Goal: Task Accomplishment & Management: Manage account settings

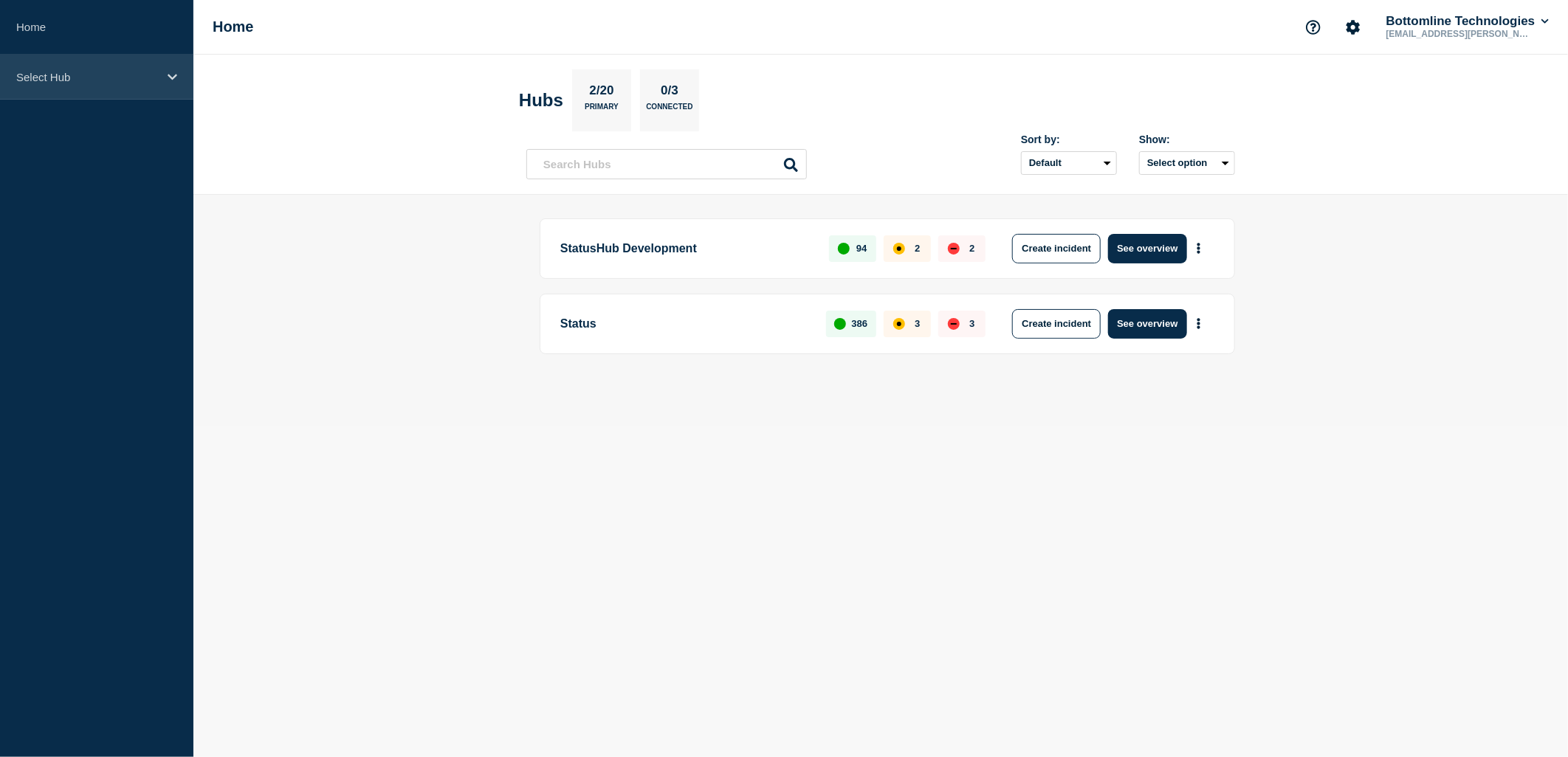
click at [90, 86] on div "Select Hub" at bounding box center [96, 77] width 193 height 45
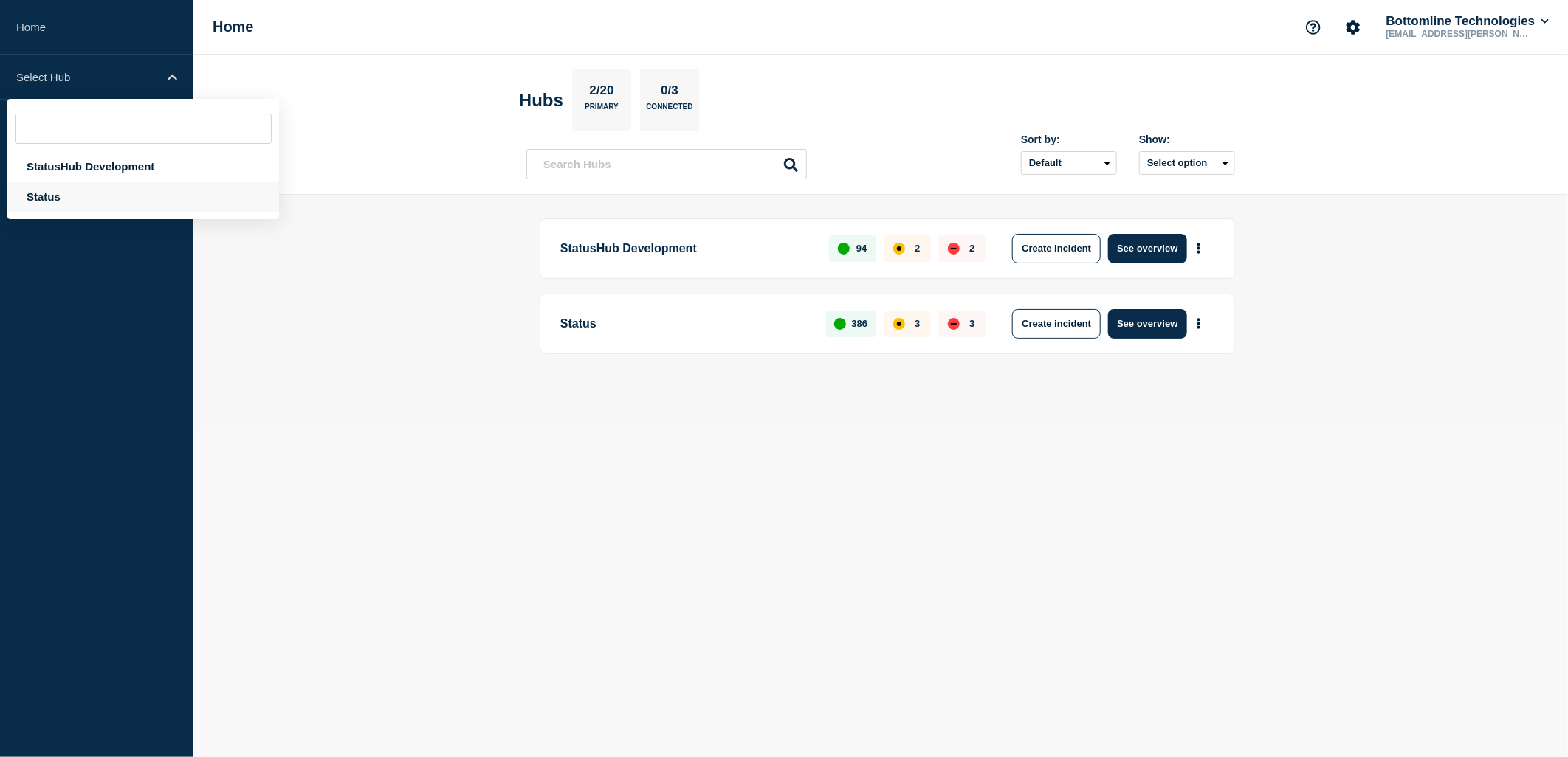
click at [52, 200] on div "Status" at bounding box center [143, 196] width 272 height 30
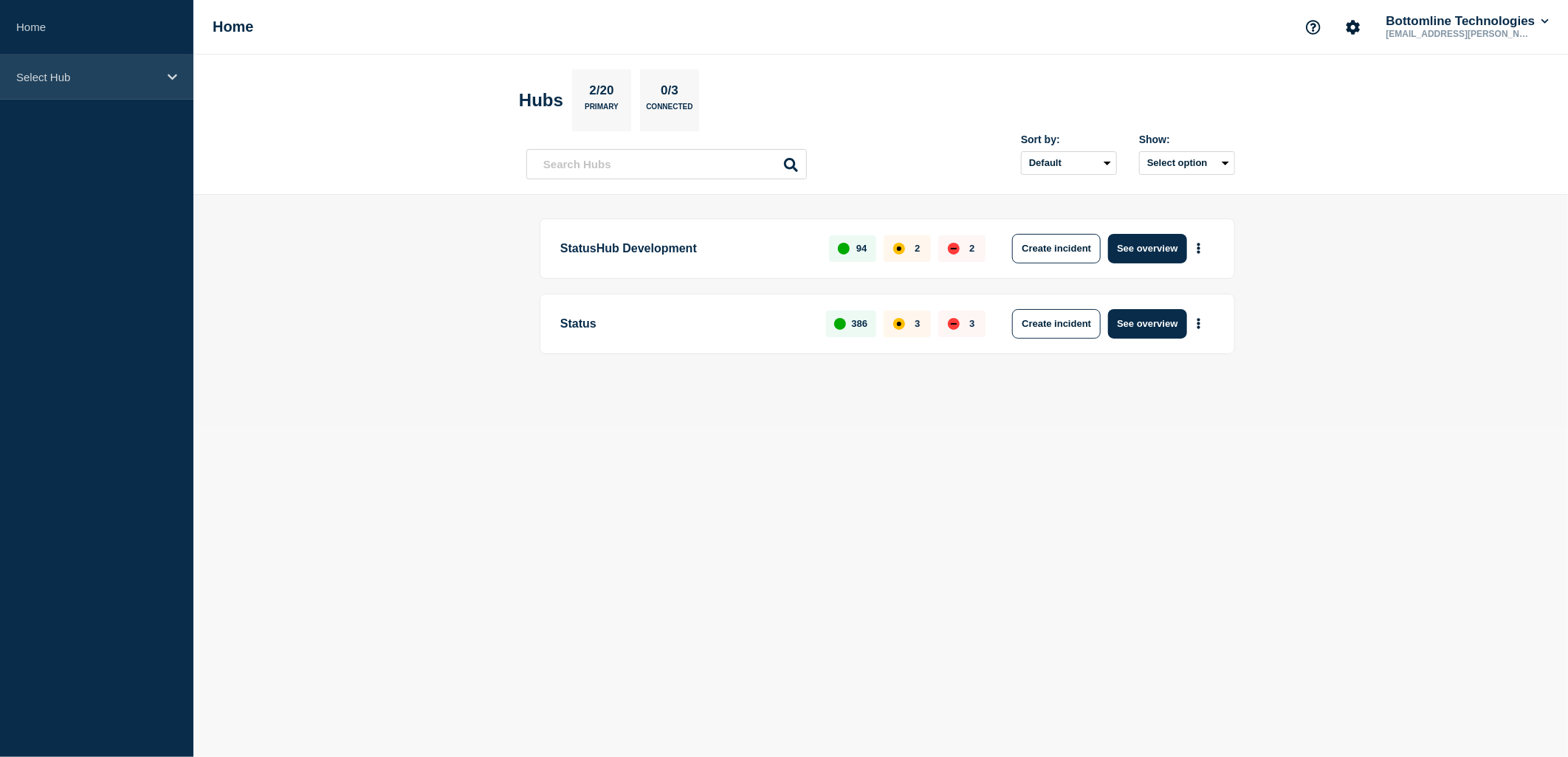
click at [143, 80] on p "Select Hub" at bounding box center [87, 77] width 141 height 13
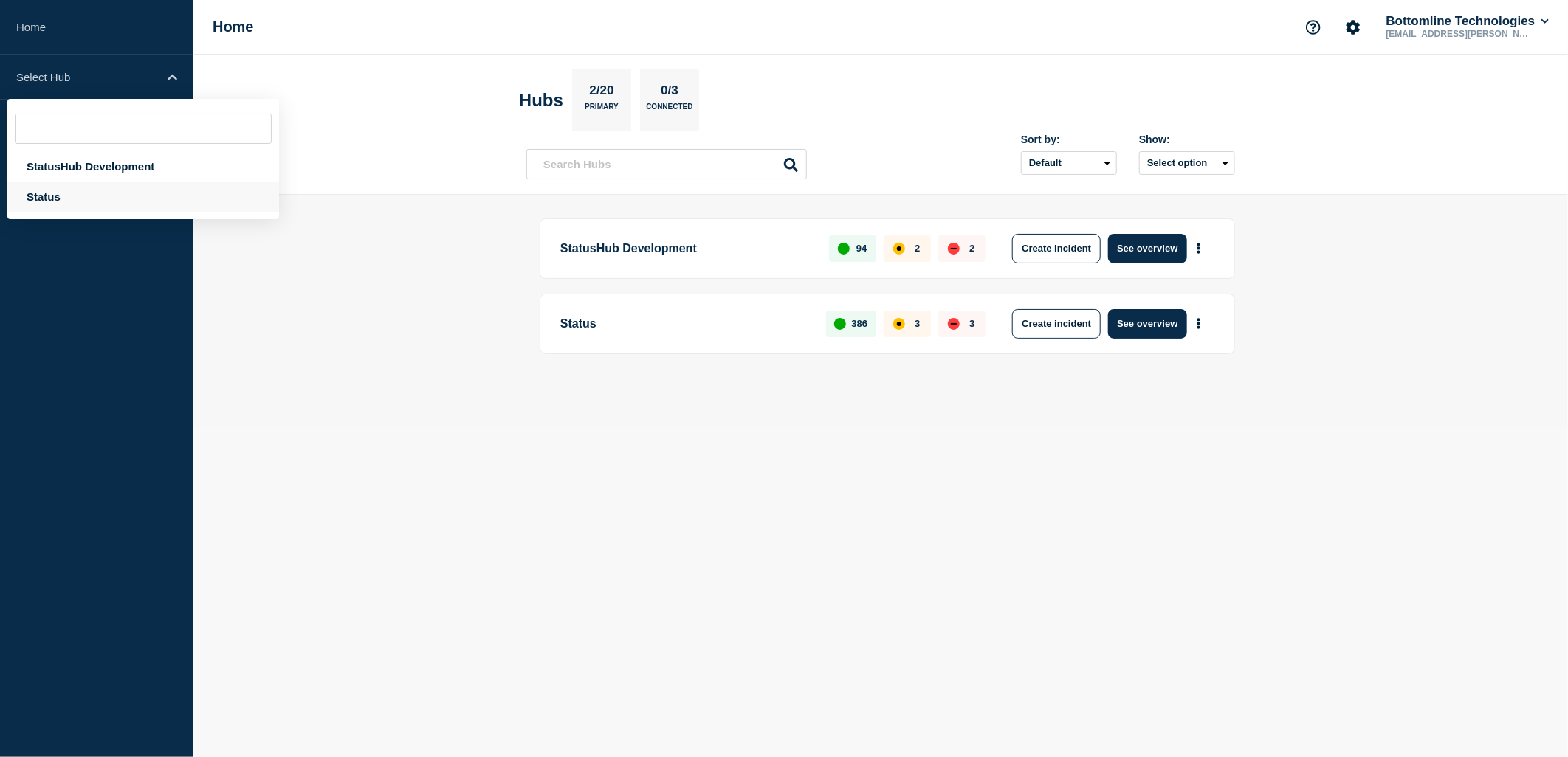
click at [40, 199] on div "Status" at bounding box center [143, 196] width 272 height 30
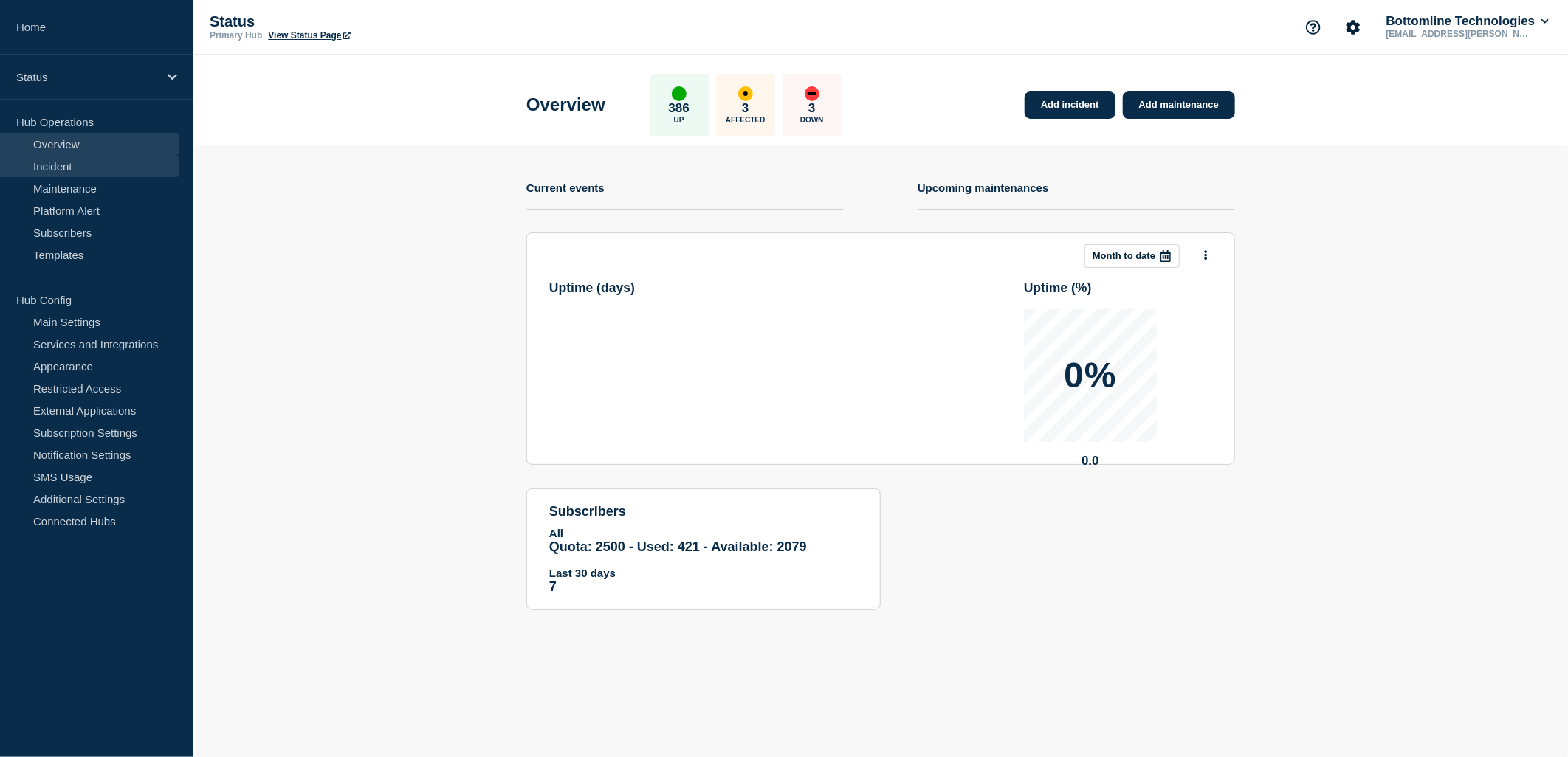
click at [66, 168] on link "Incident" at bounding box center [89, 166] width 179 height 22
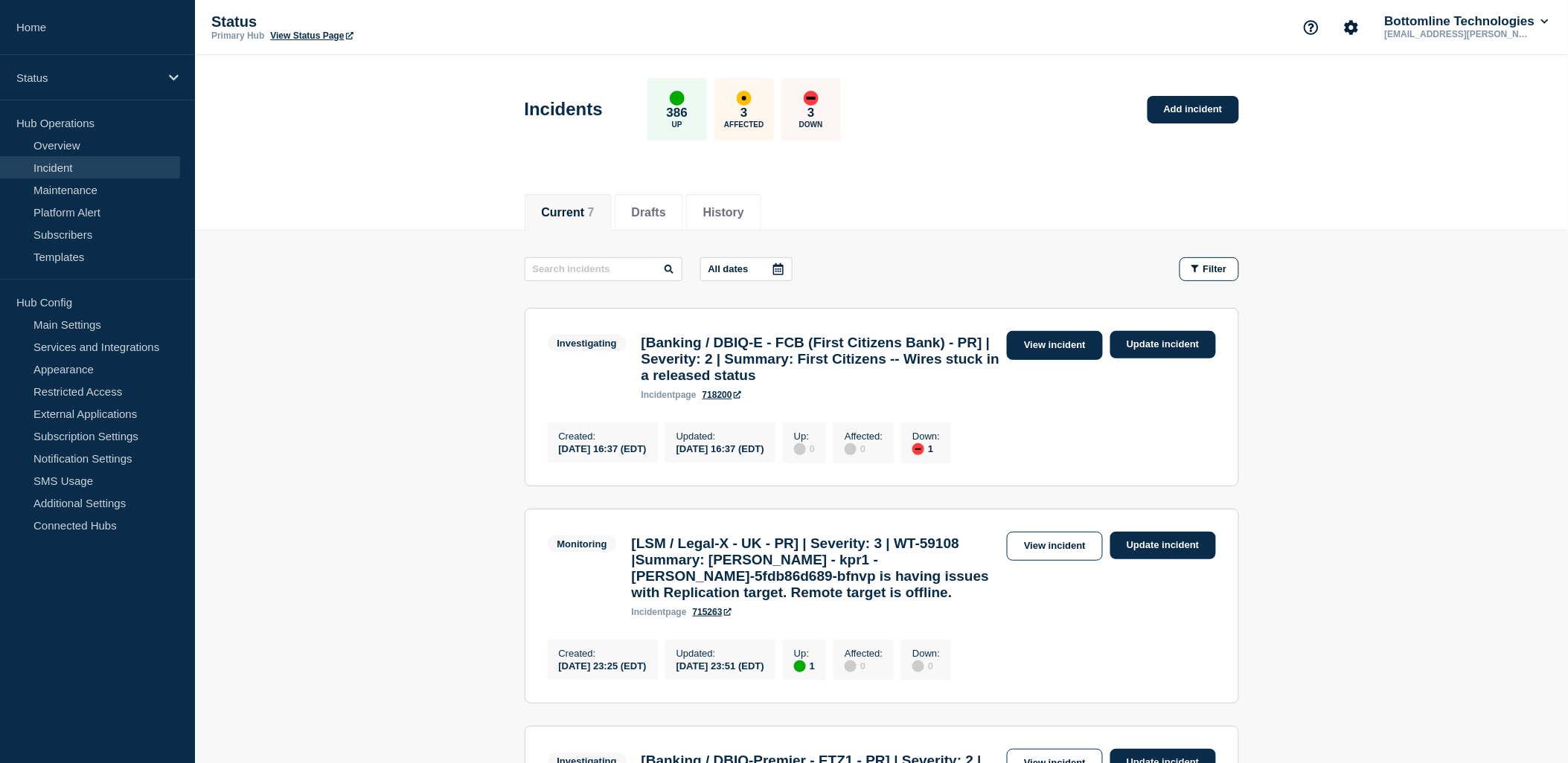
click at [1067, 347] on link "View incident" at bounding box center [1054, 345] width 96 height 29
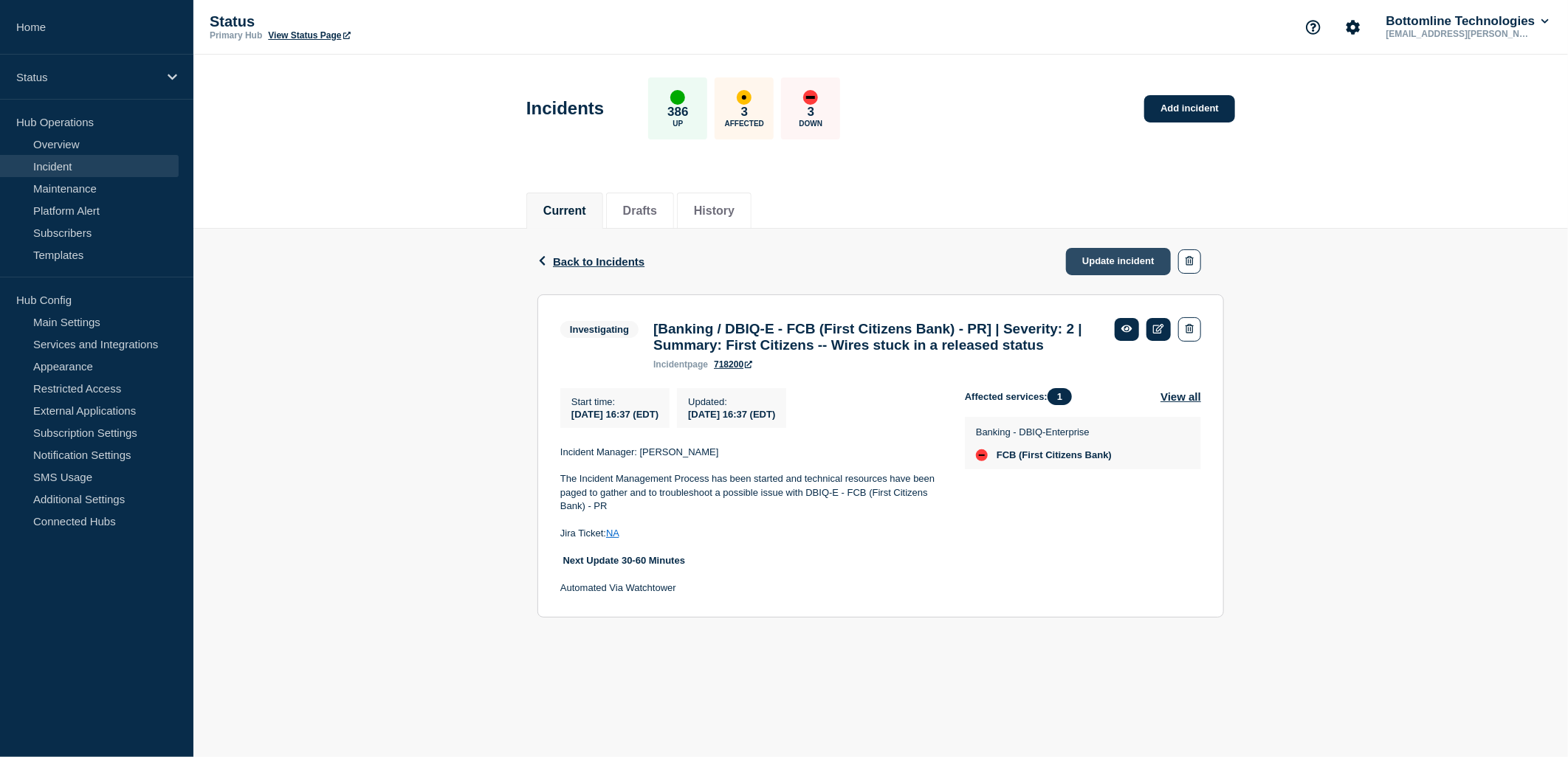
click at [1111, 262] on link "Update incident" at bounding box center [1119, 262] width 105 height 27
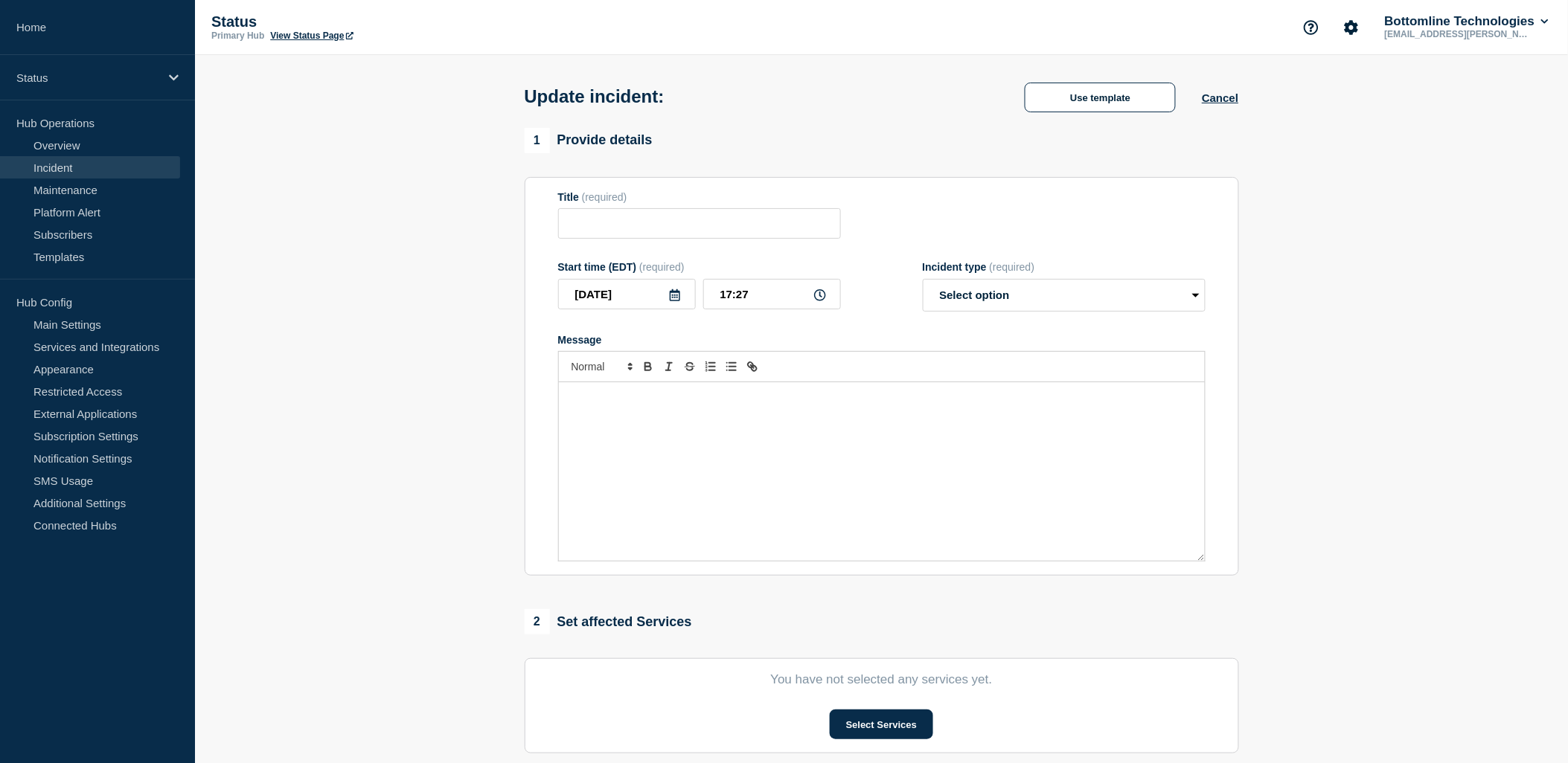
type input "[Banking / DBIQ-E - FCB (First Citizens Bank) - PR] | Severity: 2 | Summary: Fi…"
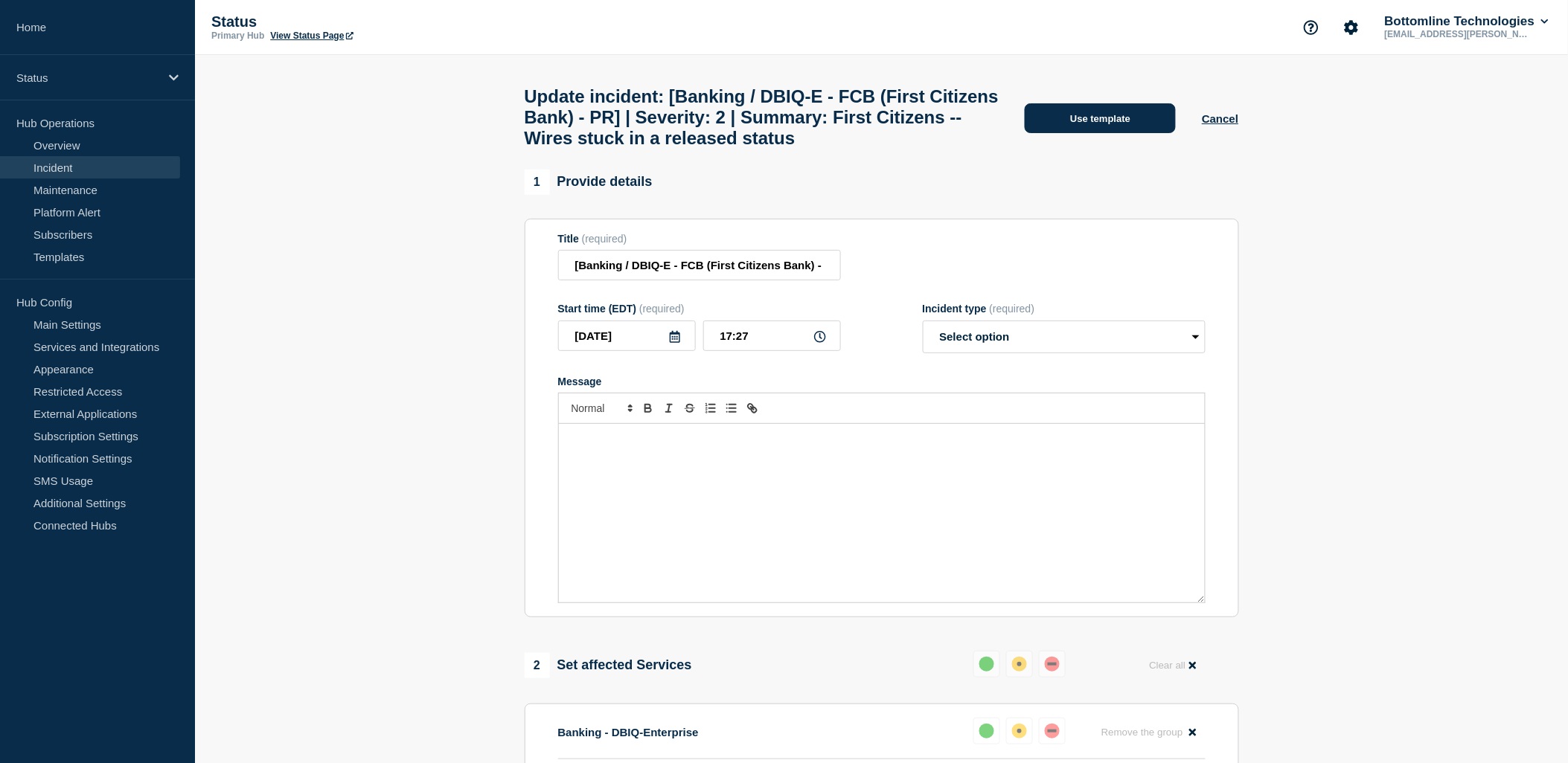
click at [1148, 133] on button "Use template" at bounding box center [1100, 118] width 151 height 30
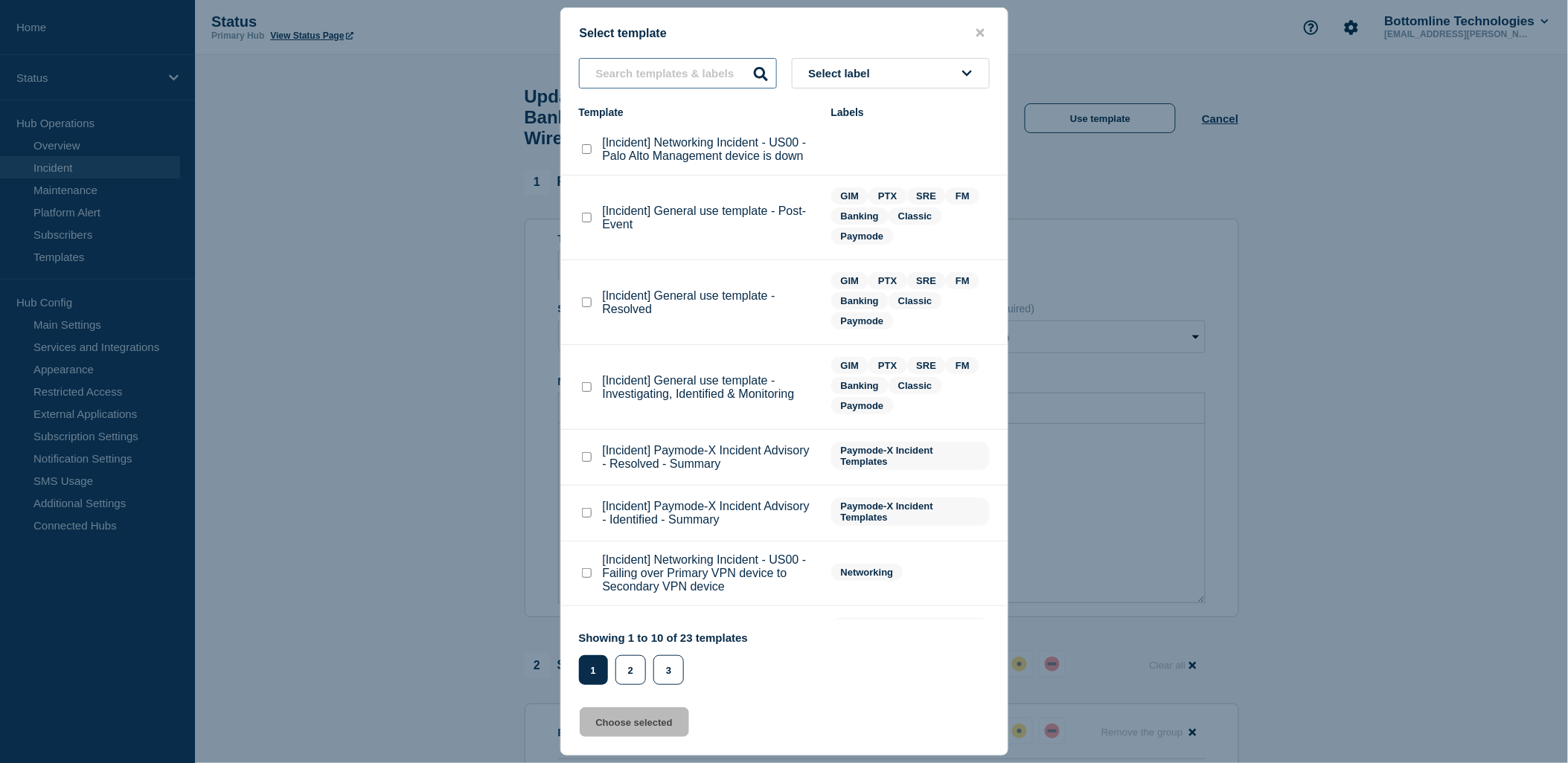
click at [661, 75] on input "text" at bounding box center [677, 72] width 198 height 30
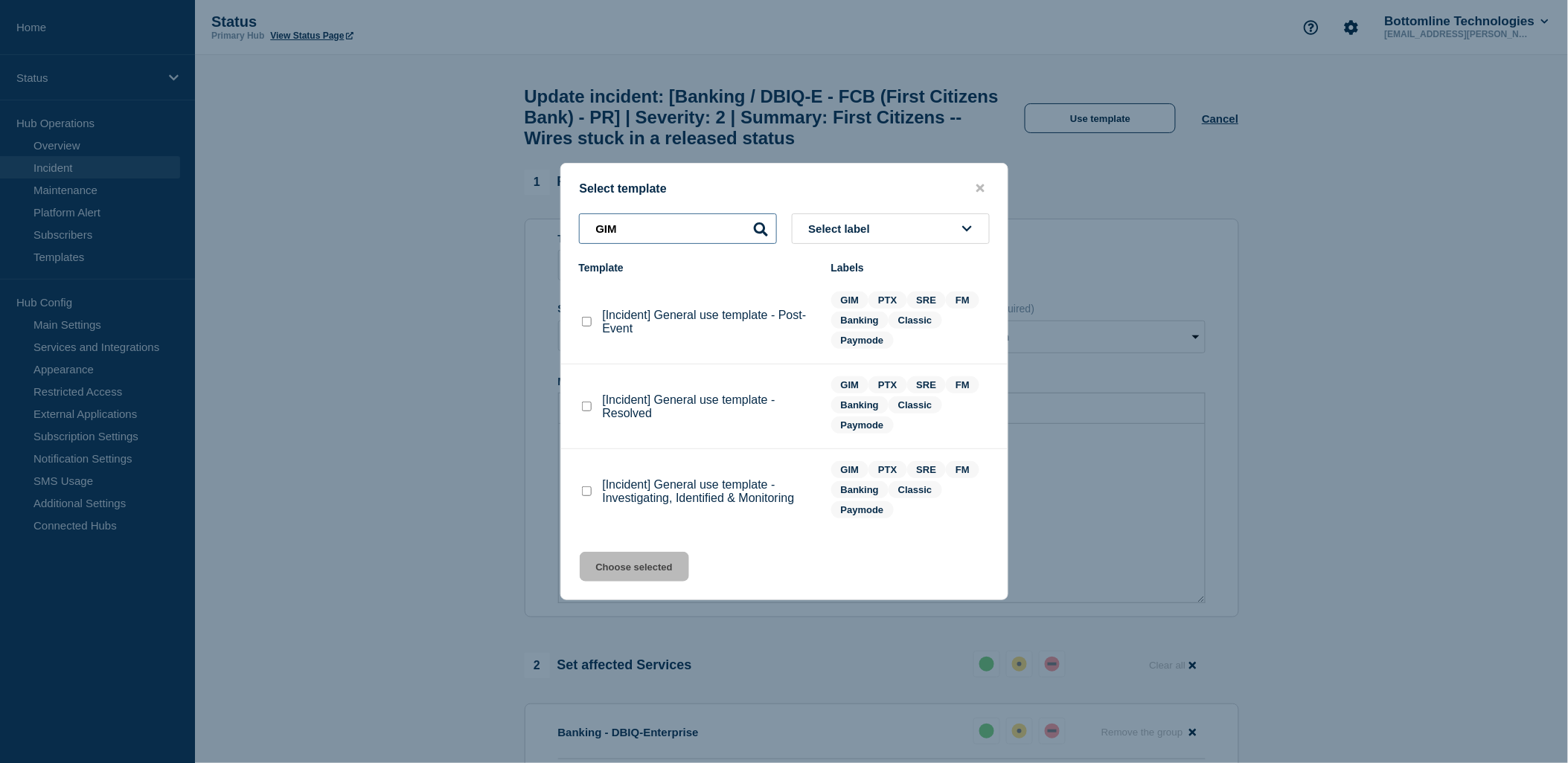
type input "GIM"
click at [581, 402] on div at bounding box center [586, 407] width 15 height 15
click at [582, 407] on checkbox"] "[Incident] General use template - Resolved checkbox" at bounding box center [587, 407] width 10 height 10
checkbox checkbox"] "true"
click at [640, 573] on button "Choose selected" at bounding box center [635, 567] width 110 height 30
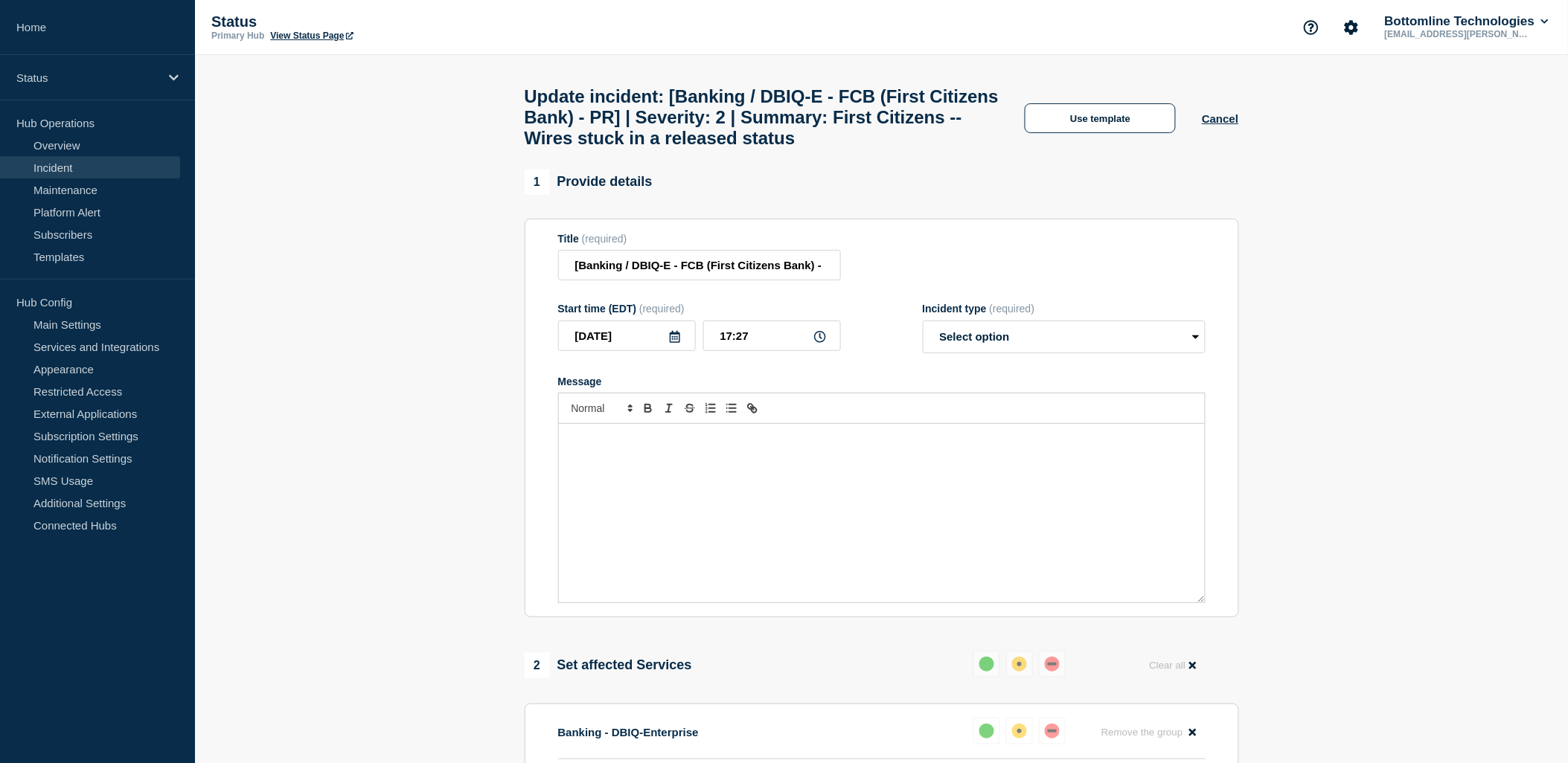
select select "resolved"
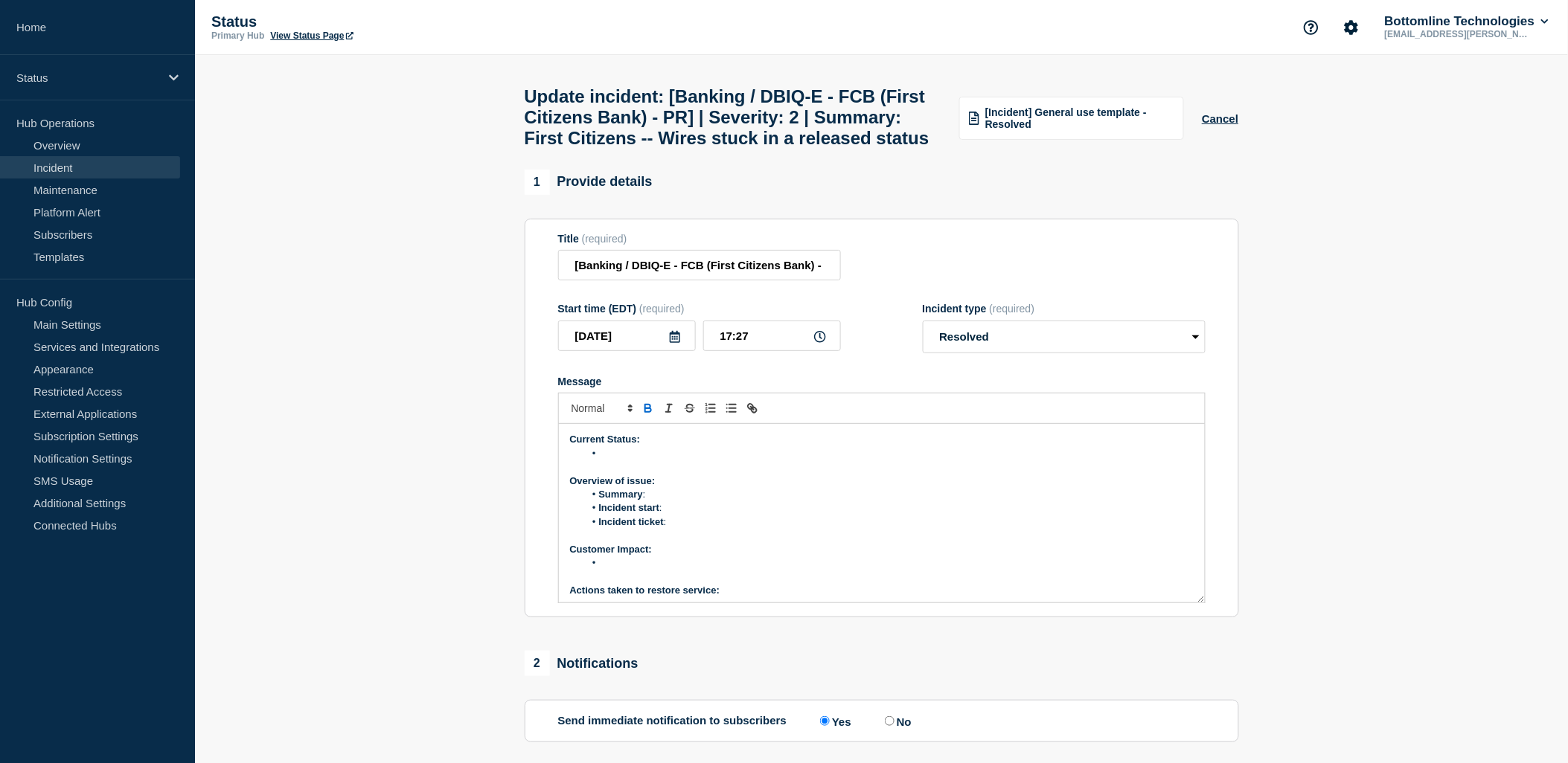
click at [653, 502] on li "Summary :" at bounding box center [889, 494] width 610 height 14
drag, startPoint x: 786, startPoint y: 147, endPoint x: 933, endPoint y: 166, distance: 148.2
click at [933, 149] on h1 "Update incident: [Banking / DBIQ-E - FCB (First Citizens Bank) - PR] | Severity…" at bounding box center [733, 117] width 418 height 62
drag, startPoint x: 933, startPoint y: 166, endPoint x: 886, endPoint y: 173, distance: 47.5
click at [884, 149] on h1 "Update incident: [Banking / DBIQ-E - FCB (First Citizens Bank) - PR] | Severity…" at bounding box center [733, 117] width 418 height 62
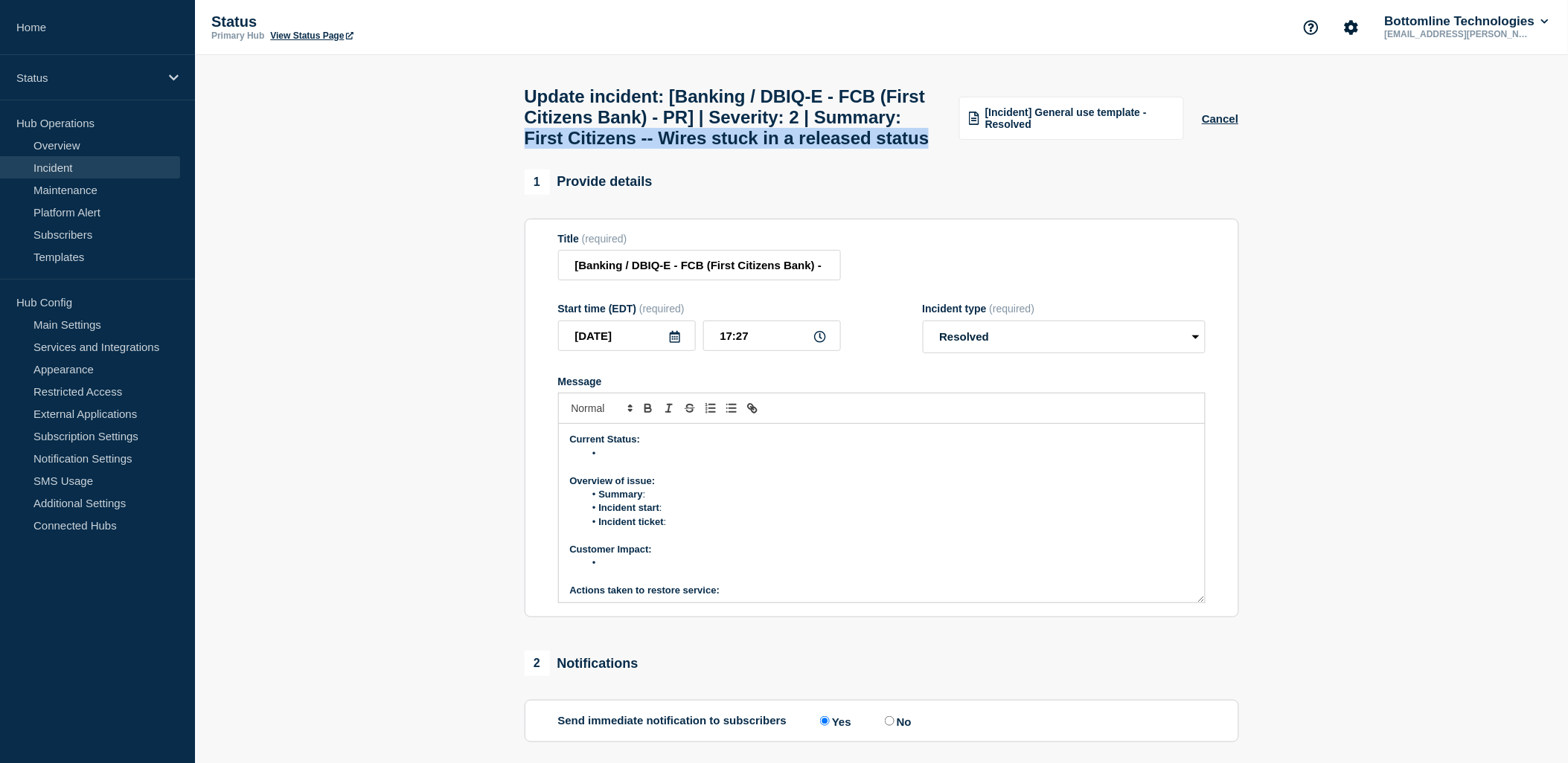
drag, startPoint x: 635, startPoint y: 147, endPoint x: 831, endPoint y: 180, distance: 198.8
click at [831, 149] on h1 "Update incident: [Banking / DBIQ-E - FCB (First Citizens Bank) - PR] | Severity…" at bounding box center [733, 117] width 418 height 62
copy h1 "First Citizens -- Wires stuck in a released status"
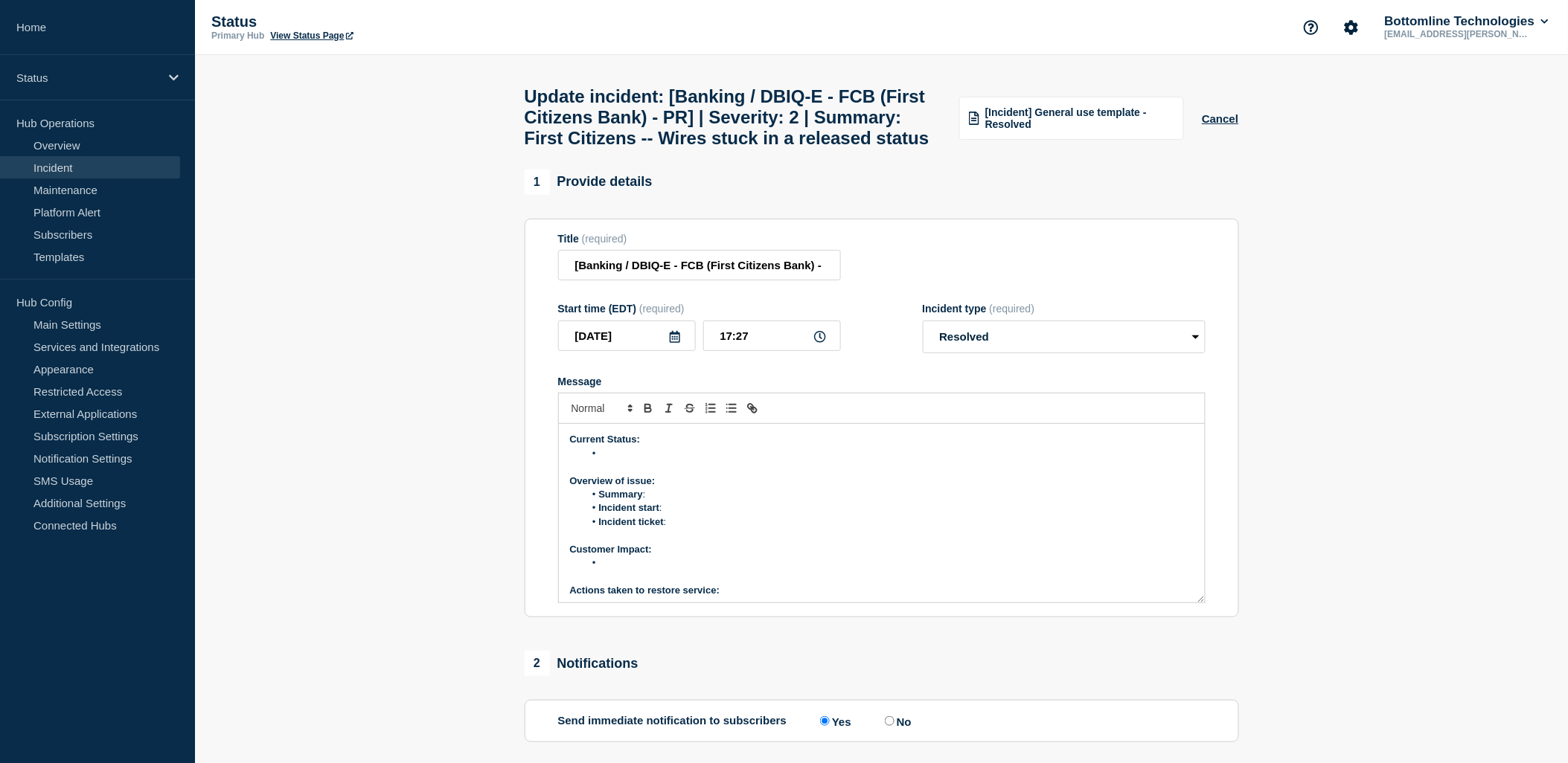
click at [647, 502] on li "Summary :" at bounding box center [889, 494] width 610 height 14
click at [668, 514] on li "Incident start :" at bounding box center [889, 508] width 610 height 14
click at [678, 529] on li "Incident ticket :" at bounding box center [889, 522] width 610 height 14
click at [693, 529] on li "Incident ticket :" at bounding box center [889, 522] width 610 height 14
drag, startPoint x: 881, startPoint y: 567, endPoint x: 891, endPoint y: 570, distance: 10.4
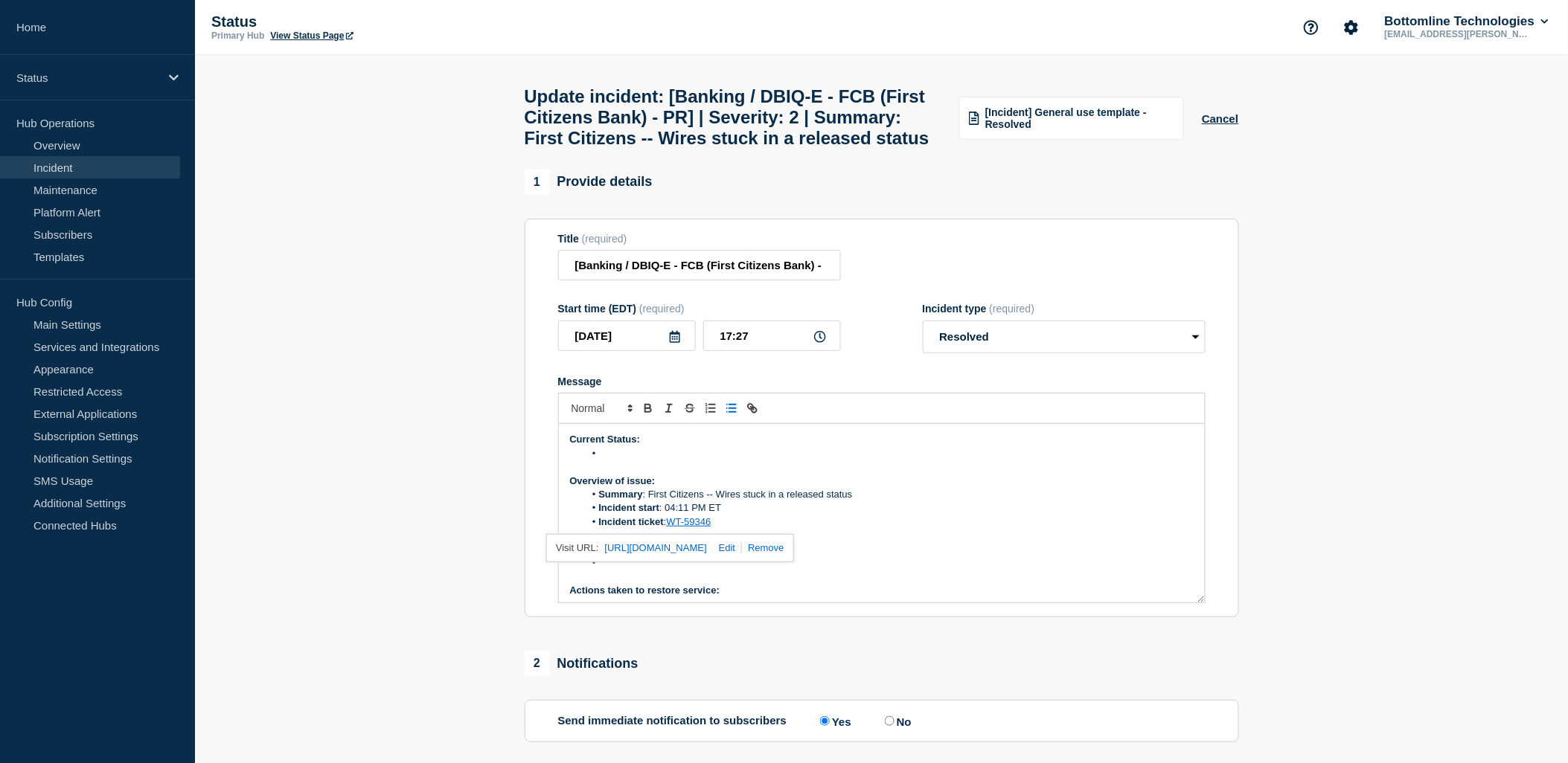
click at [883, 529] on li "Incident ticket : WT-59346" at bounding box center [889, 522] width 610 height 14
click at [625, 570] on li "Message" at bounding box center [889, 563] width 610 height 14
click at [623, 570] on li "User are unable to view the status of wire payments." at bounding box center [889, 563] width 610 height 14
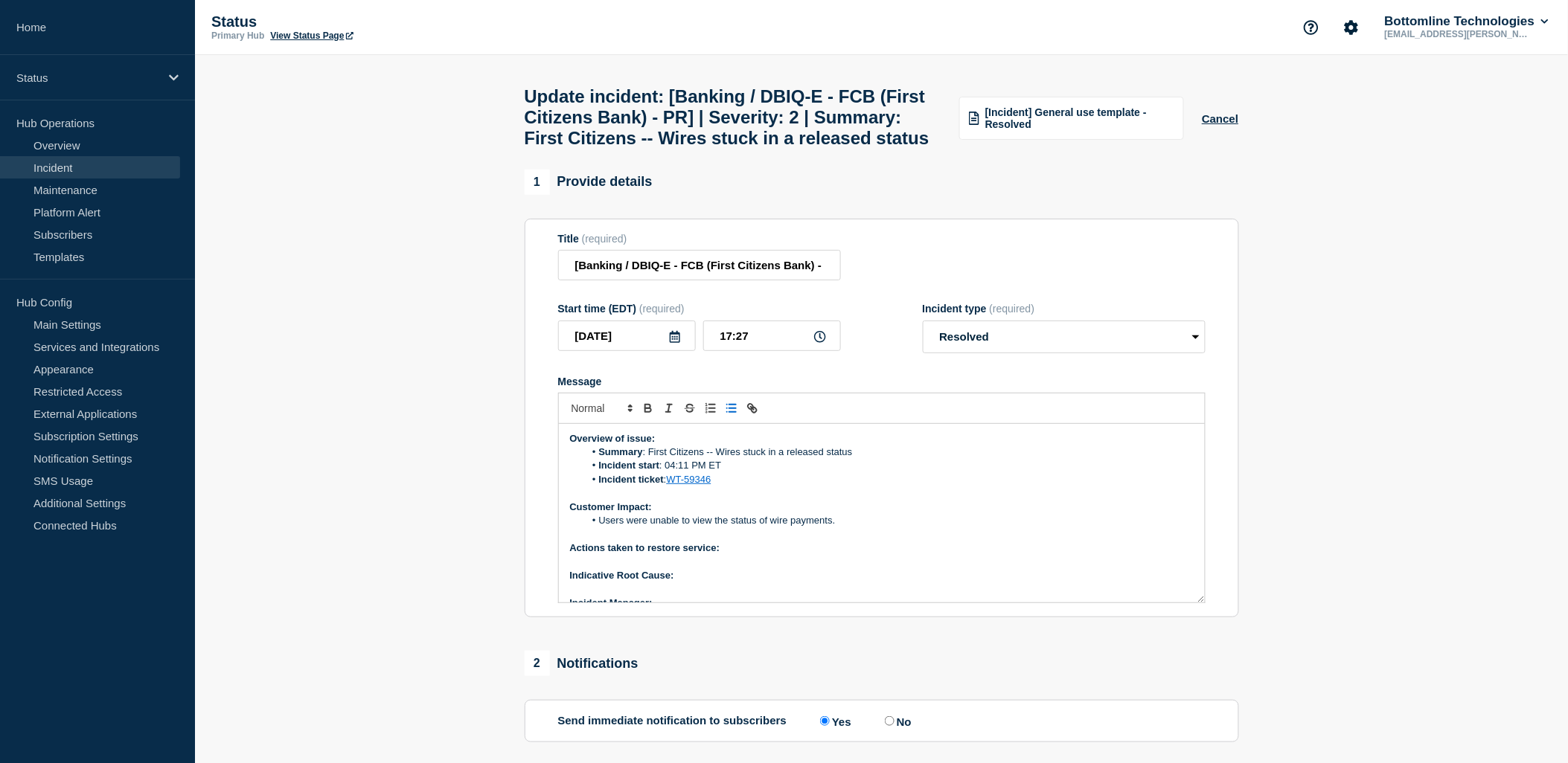
scroll to position [82, 0]
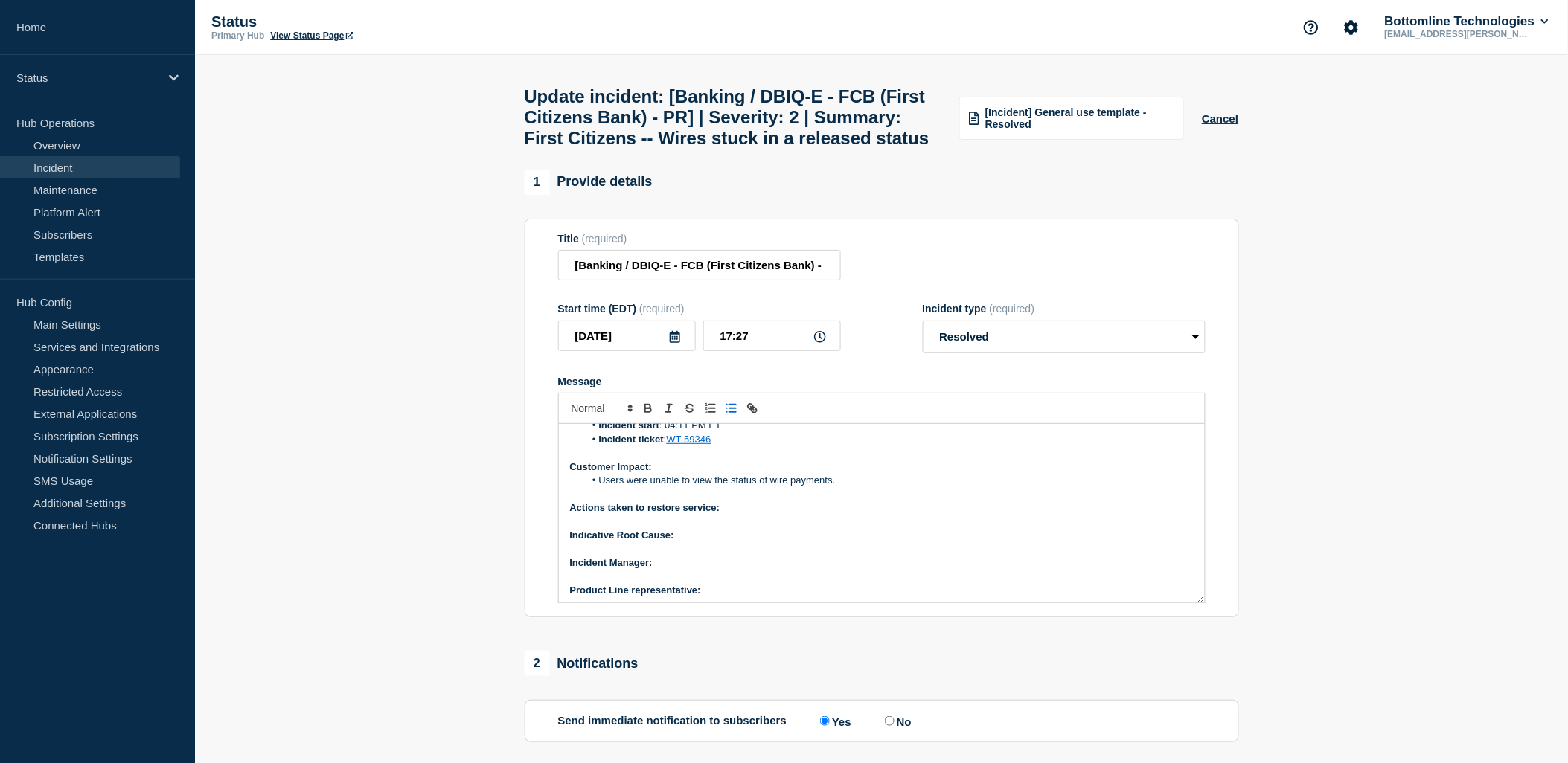
click at [763, 514] on p "Actions taken to restore service:" at bounding box center [882, 508] width 624 height 14
drag, startPoint x: 726, startPoint y: 543, endPoint x: 792, endPoint y: 552, distance: 66.6
click at [727, 526] on strong "Actions taken to restore service: e suspected bad message was moved off the que…" at bounding box center [878, 514] width 614 height 25
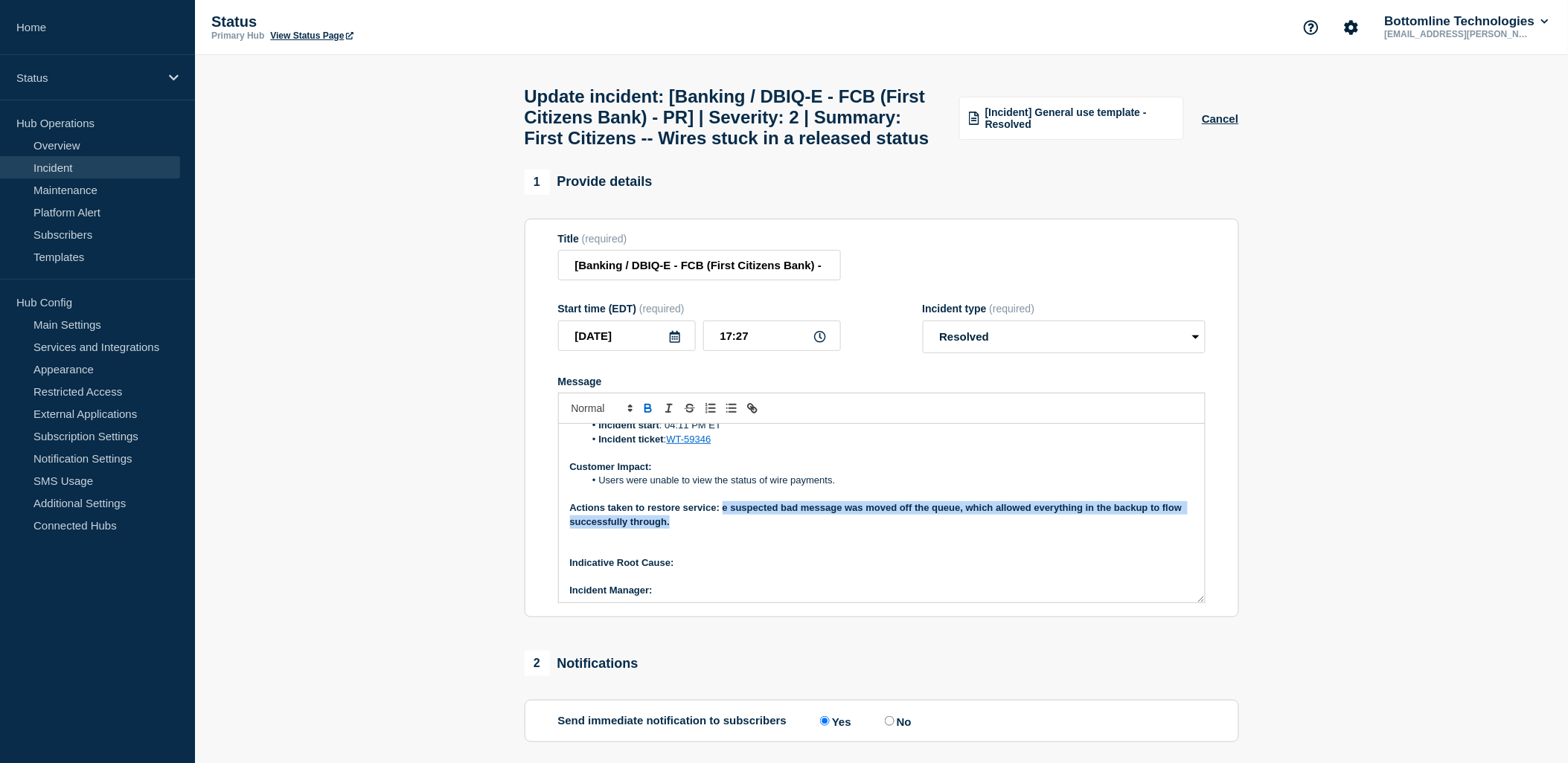
drag, startPoint x: 722, startPoint y: 546, endPoint x: 757, endPoint y: 548, distance: 35.1
click at [766, 529] on p "Actions taken to restore service: e suspected bad message was moved off the que…" at bounding box center [882, 515] width 624 height 27
click at [651, 415] on icon "Toggle bold text" at bounding box center [648, 408] width 14 height 14
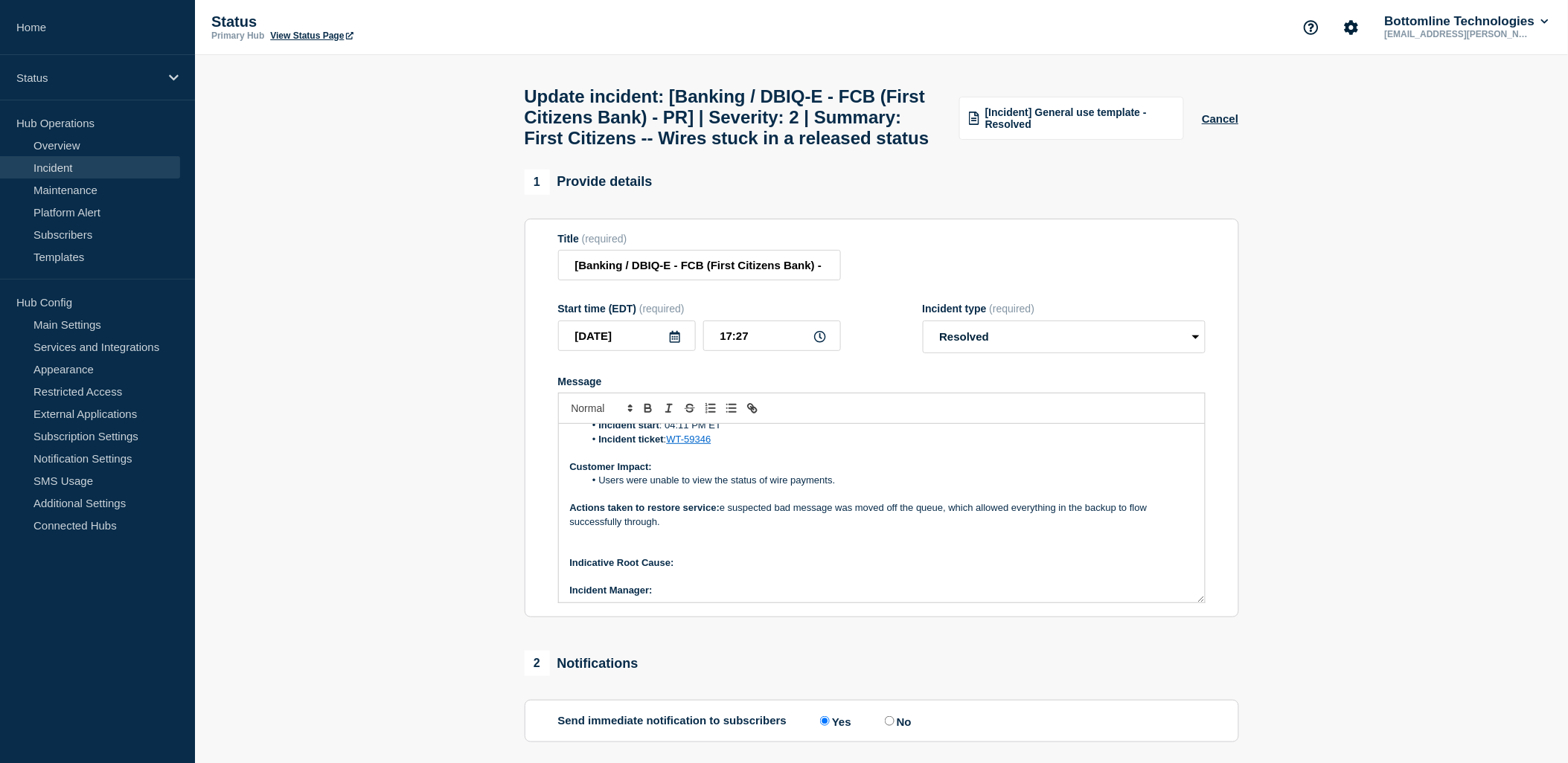
click at [731, 529] on p "Actions taken to restore service: e suspected bad message was moved off the que…" at bounding box center [882, 515] width 624 height 27
drag, startPoint x: 727, startPoint y: 546, endPoint x: 738, endPoint y: 546, distance: 11.0
click at [727, 529] on p "Actions taken to restore service: e suspected bad message was moved off the que…" at bounding box center [882, 515] width 624 height 27
click at [645, 408] on icon "Toggle bold text" at bounding box center [648, 407] width 5 height 4
click at [915, 529] on p "Actions taken to restore service: A suspected bad message was moved off the que…" at bounding box center [882, 515] width 624 height 27
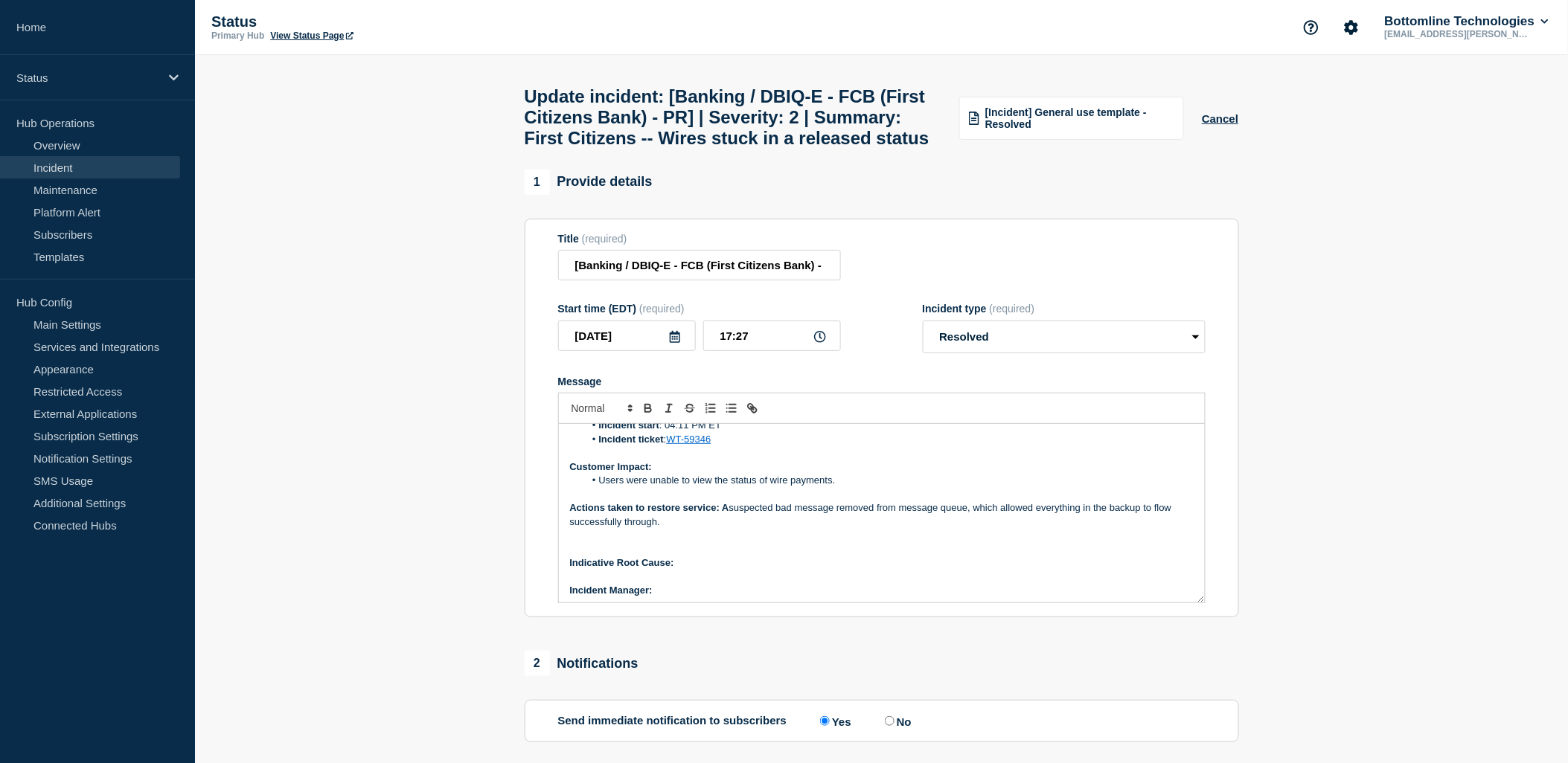
drag, startPoint x: 1036, startPoint y: 548, endPoint x: 1181, endPoint y: 562, distance: 145.7
click at [1181, 562] on div "Current Status: Overview of issue: Summary : First Citizens -- Wires stuck in a…" at bounding box center [881, 513] width 646 height 178
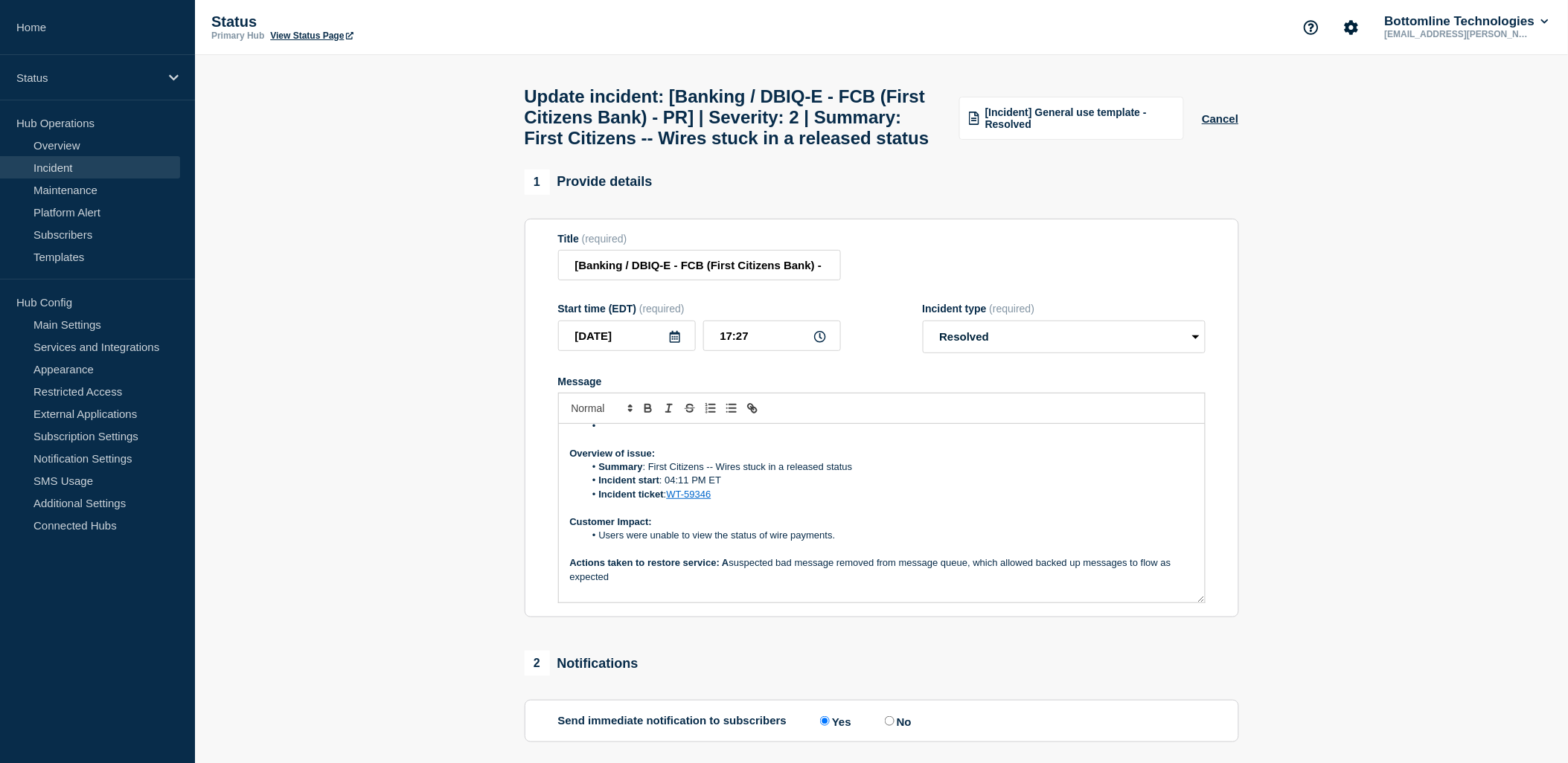
scroll to position [0, 0]
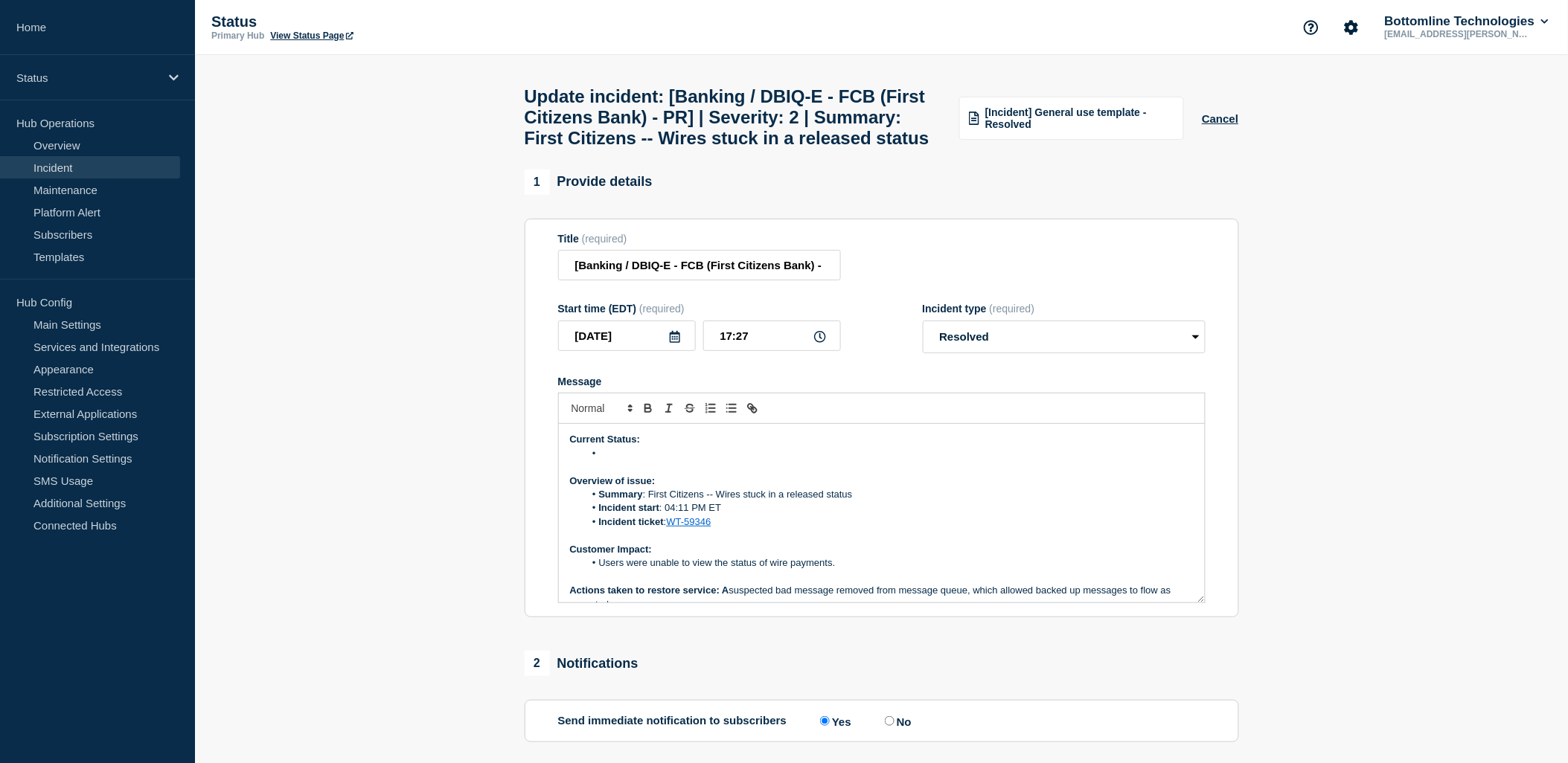
click at [651, 461] on li "Message" at bounding box center [889, 453] width 610 height 14
click at [737, 611] on p "Actions taken to restore service: A suspected bad message removed from message …" at bounding box center [882, 598] width 624 height 27
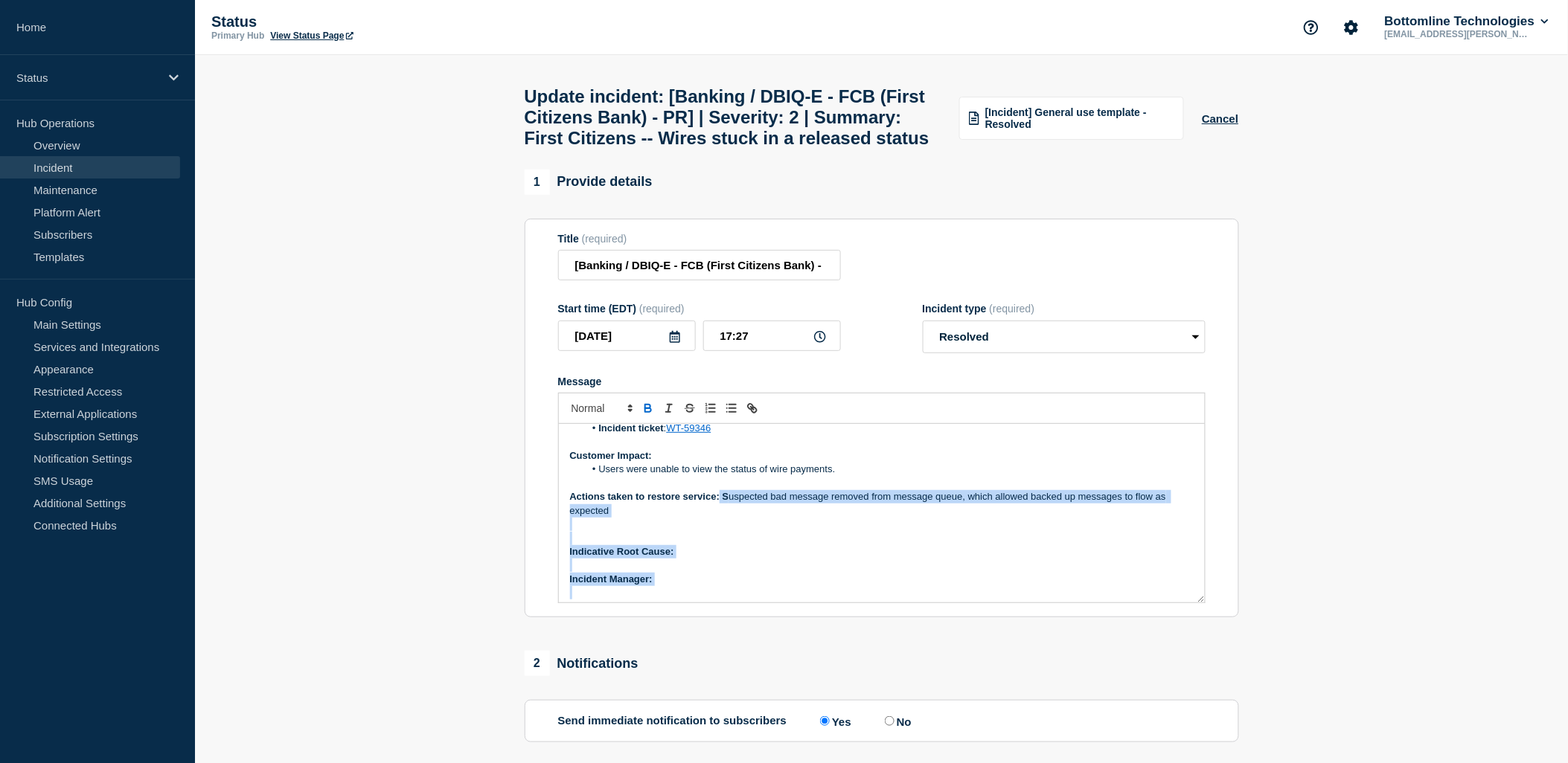
scroll to position [114, 0]
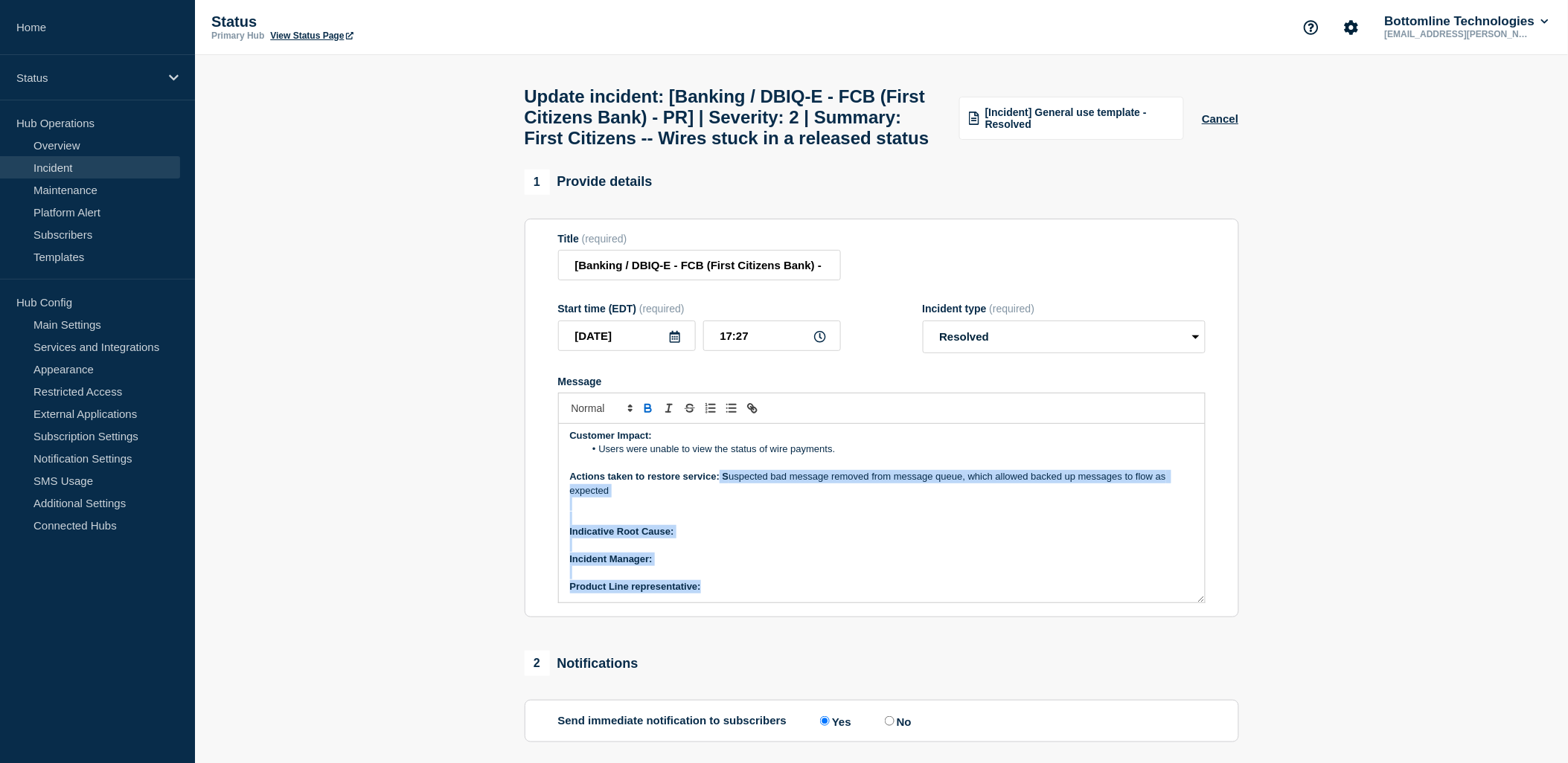
drag, startPoint x: 720, startPoint y: 629, endPoint x: 734, endPoint y: 614, distance: 20.5
click at [737, 602] on div "Current Status: Overview of issue: Summary : First Citizens -- Wires stuck in a…" at bounding box center [881, 513] width 646 height 178
click at [646, 415] on icon "Toggle bold text" at bounding box center [648, 408] width 14 height 14
click at [761, 525] on p "Message" at bounding box center [882, 518] width 624 height 14
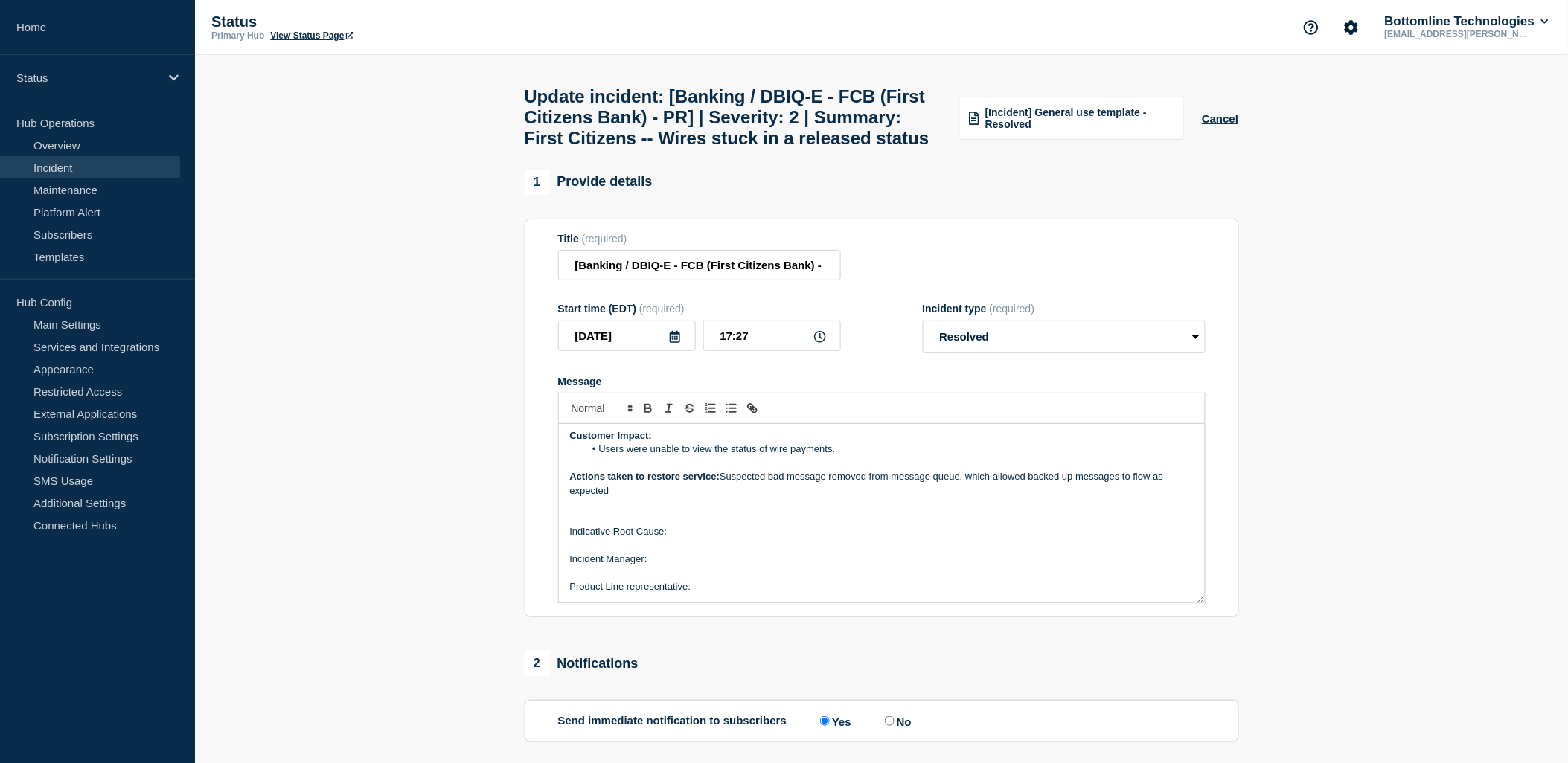
click at [625, 498] on p "Actions taken to restore service: Suspected bad message removed from message qu…" at bounding box center [882, 483] width 624 height 27
click at [670, 538] on p "Indicative Root Cause:" at bounding box center [882, 532] width 624 height 14
drag, startPoint x: 588, startPoint y: 551, endPoint x: 601, endPoint y: 551, distance: 13.0
click at [589, 525] on p "Message" at bounding box center [882, 518] width 624 height 14
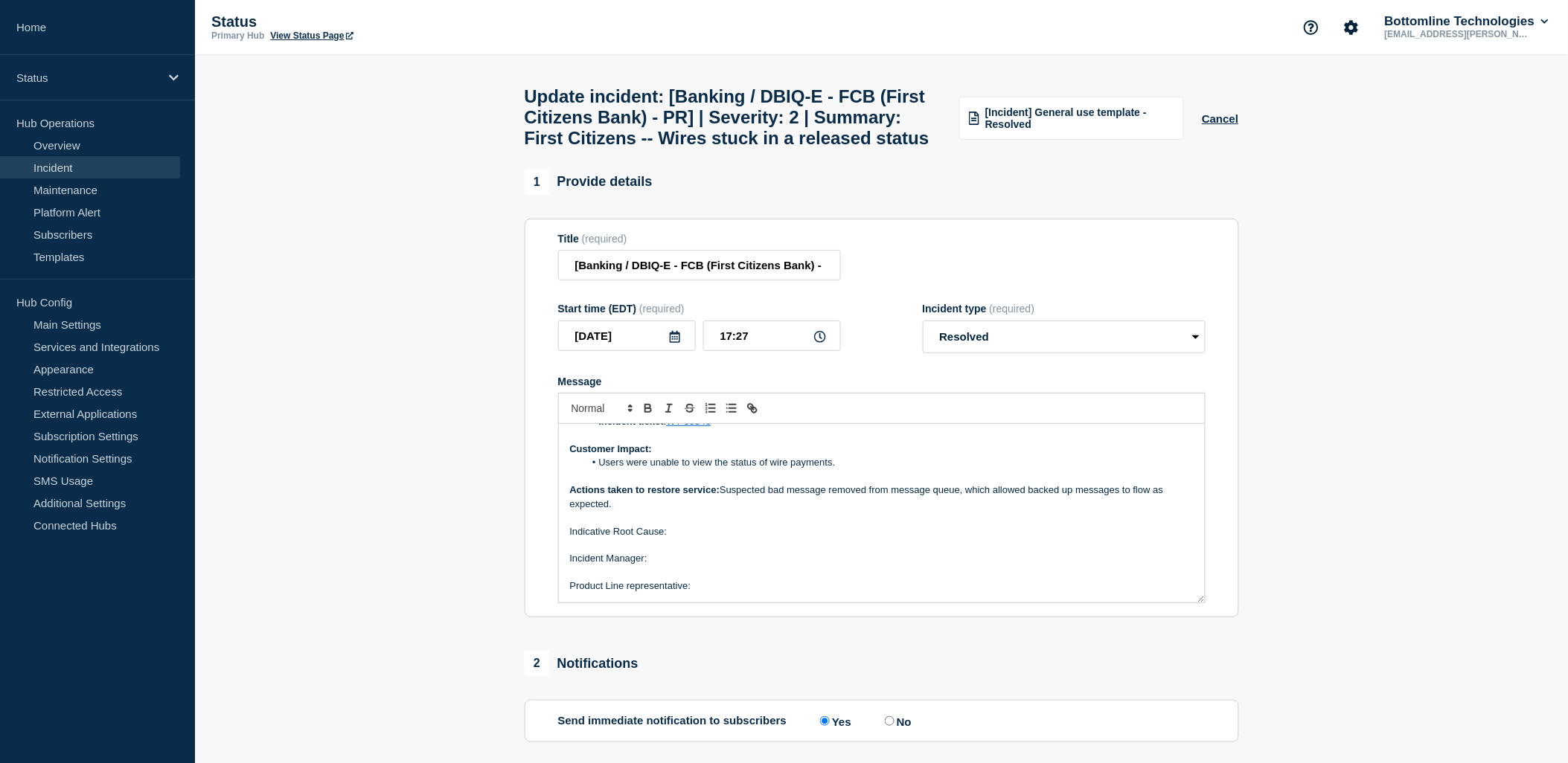
scroll to position [100, 0]
click at [699, 553] on p "Message" at bounding box center [882, 546] width 624 height 14
click at [689, 539] on p "Indicative Root Cause:" at bounding box center [882, 533] width 624 height 14
click at [663, 567] on p "﻿Incident Manager:" at bounding box center [882, 559] width 624 height 14
click at [715, 594] on p "Product Line representative:" at bounding box center [882, 587] width 624 height 14
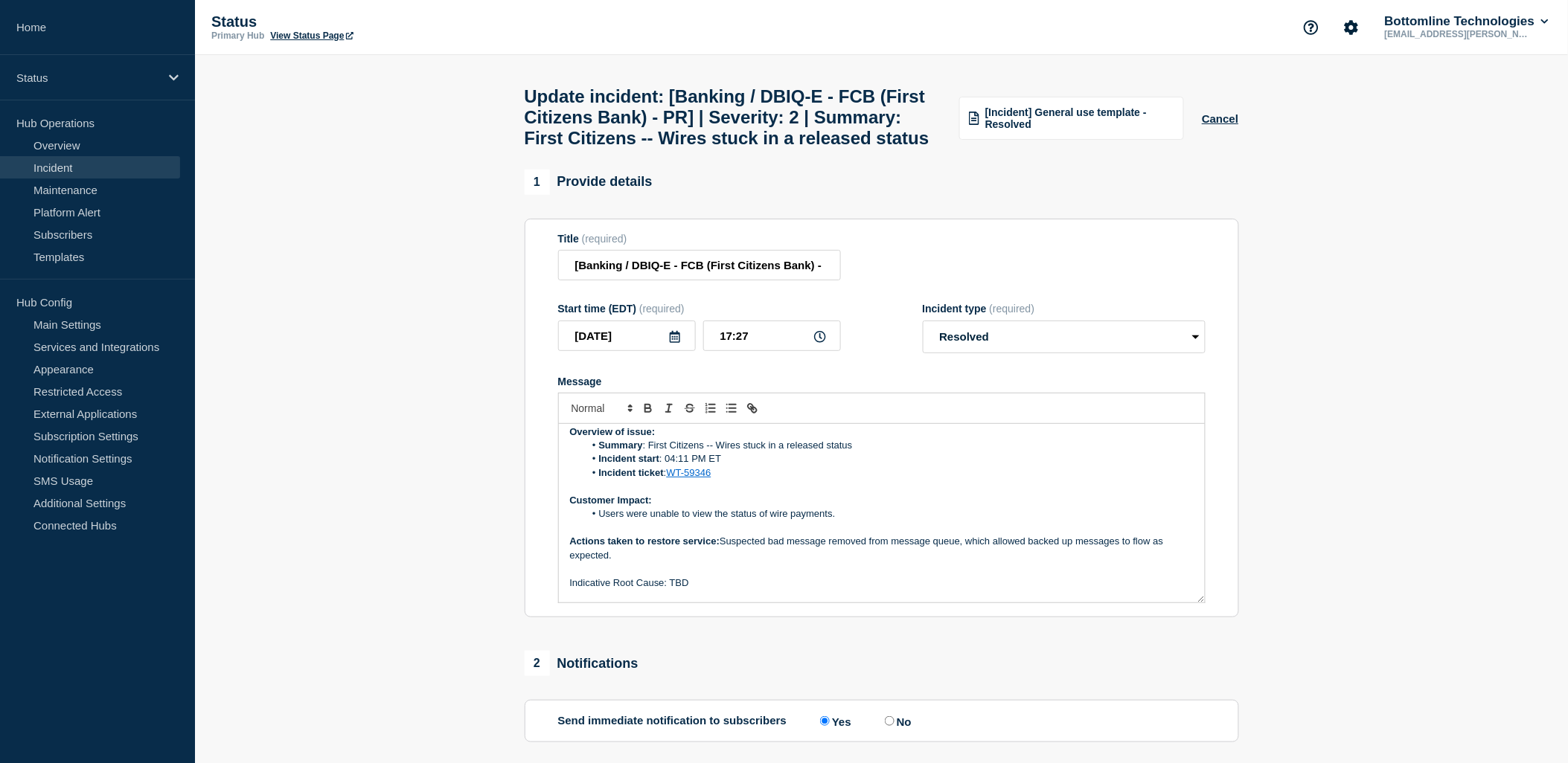
scroll to position [0, 0]
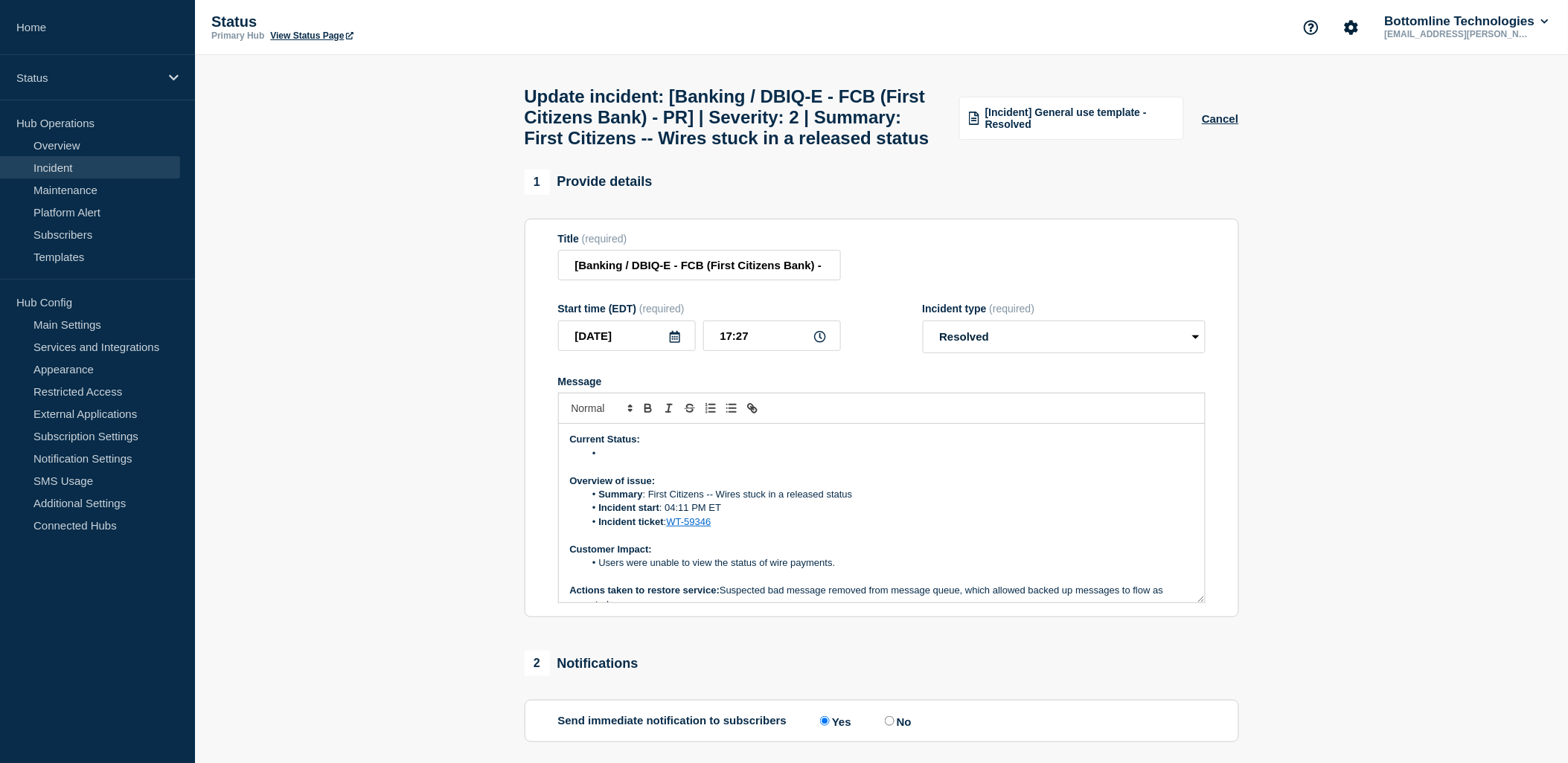
click at [640, 461] on li "Message" at bounding box center [889, 453] width 610 height 14
click at [1062, 542] on p "Message" at bounding box center [882, 535] width 624 height 14
click at [700, 461] on li "Support teams removed message that blocked the message queue. Incident resolved." at bounding box center [889, 453] width 610 height 14
click at [945, 461] on li "Support teams removed problematic message that blocked the message queue. Incid…" at bounding box center [889, 453] width 610 height 14
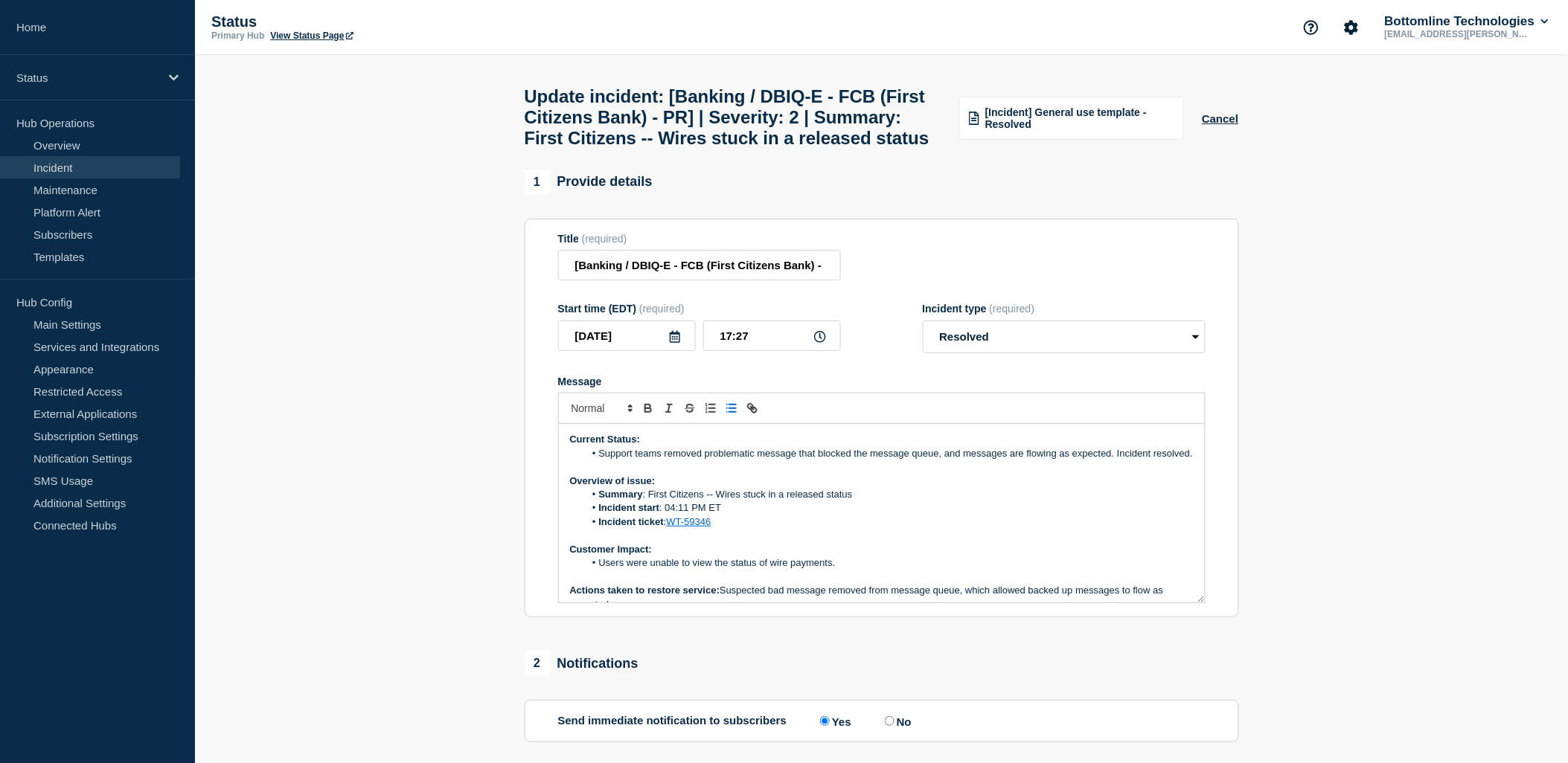
scroll to position [82, 0]
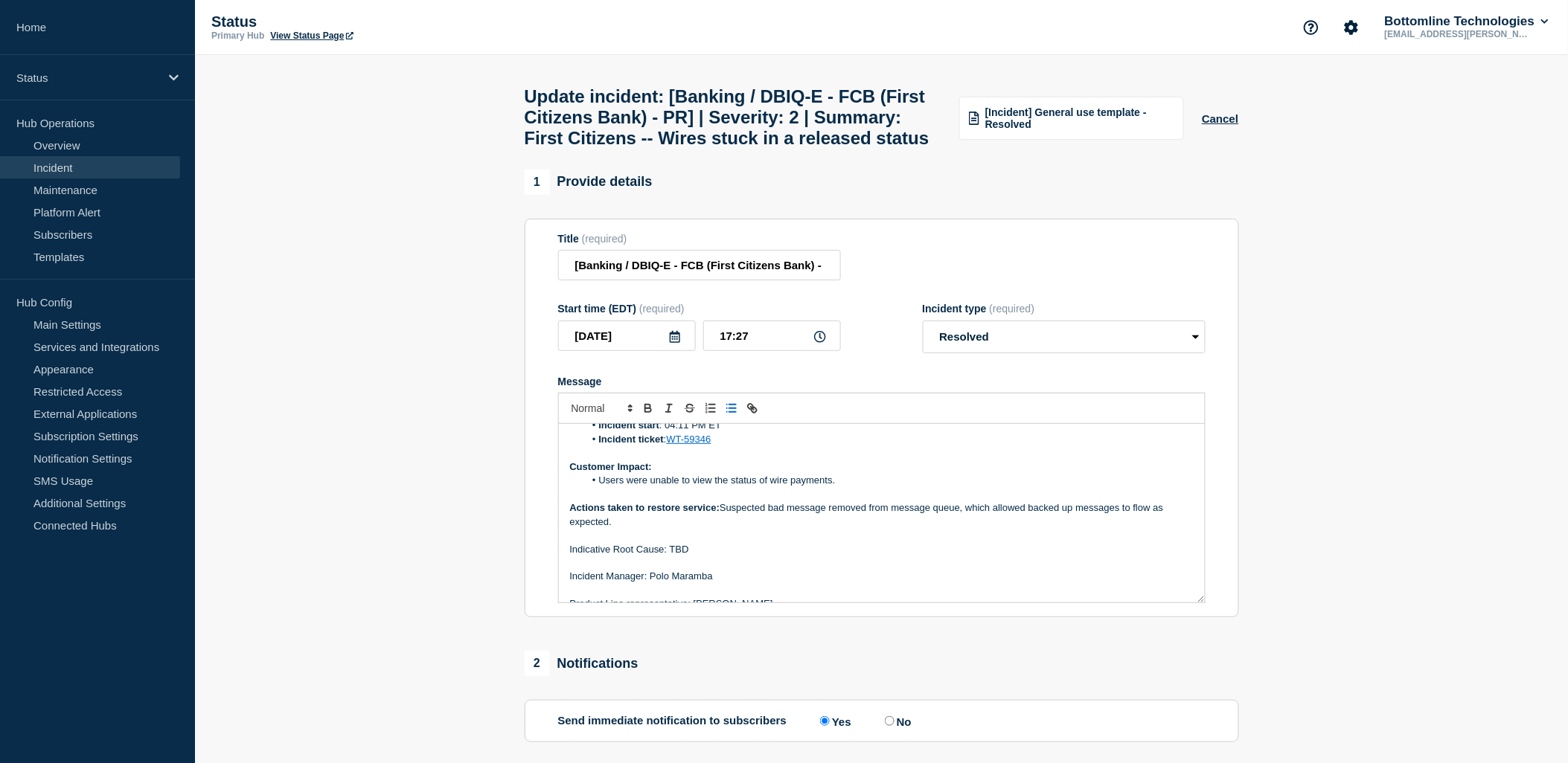
click at [715, 487] on li "Users were unable to view the status of wire payments." at bounding box center [889, 481] width 610 height 14
click at [737, 487] on li "Users were unable to view the status of wire payments." at bounding box center [889, 481] width 610 height 14
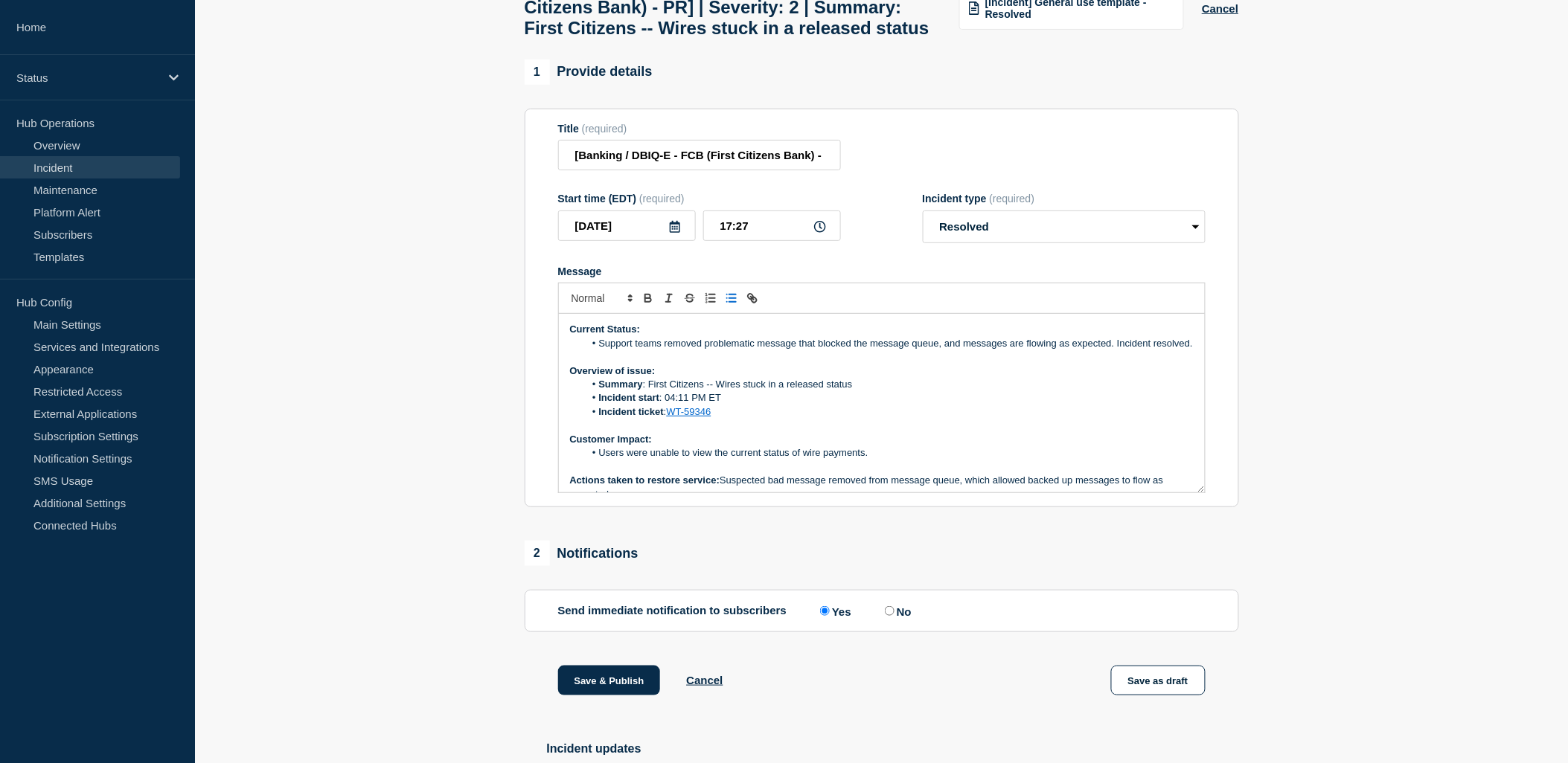
scroll to position [265, 0]
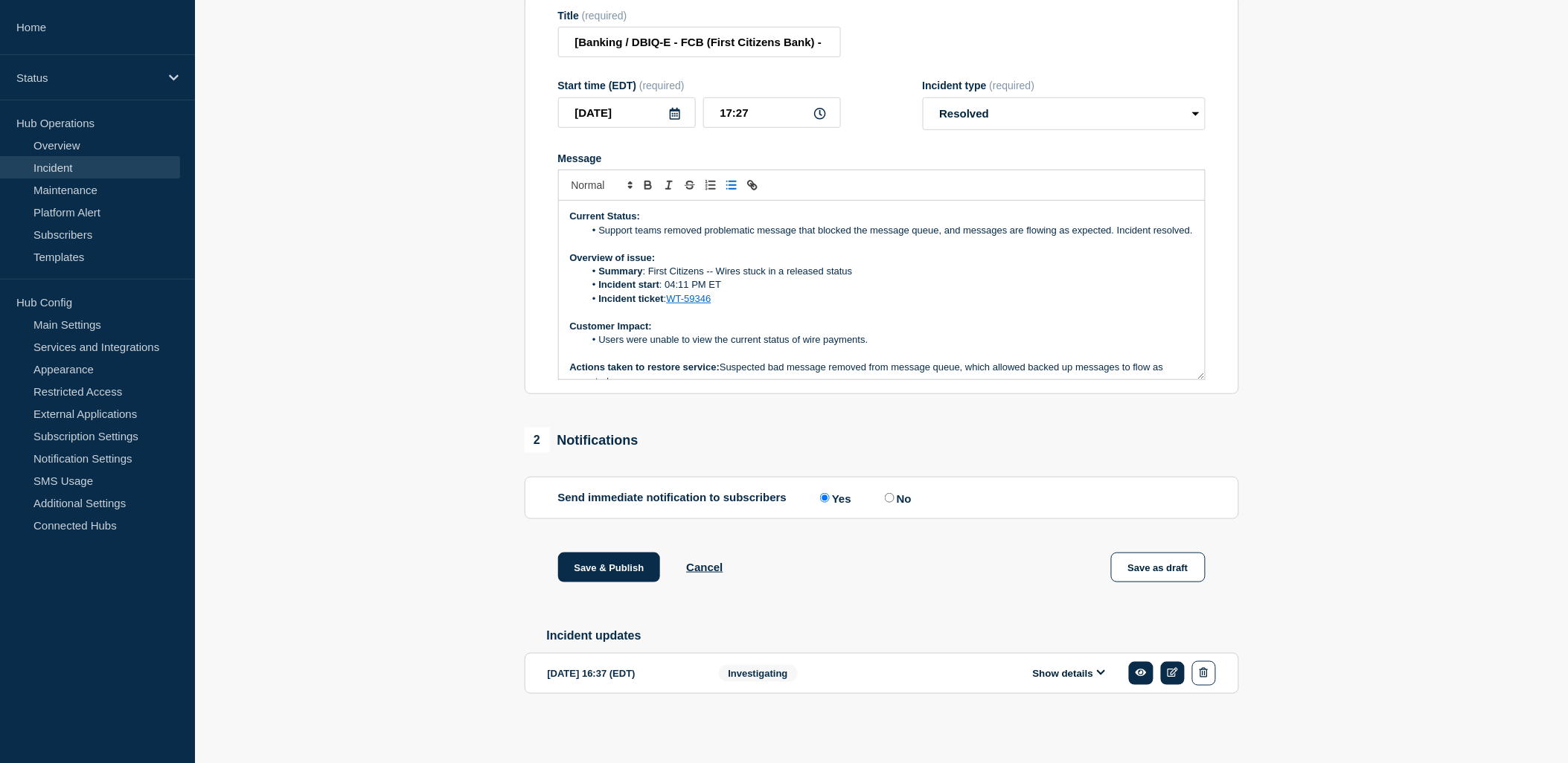
click at [756, 227] on li "Support teams removed problematic message that blocked the message queue, and m…" at bounding box center [889, 230] width 610 height 14
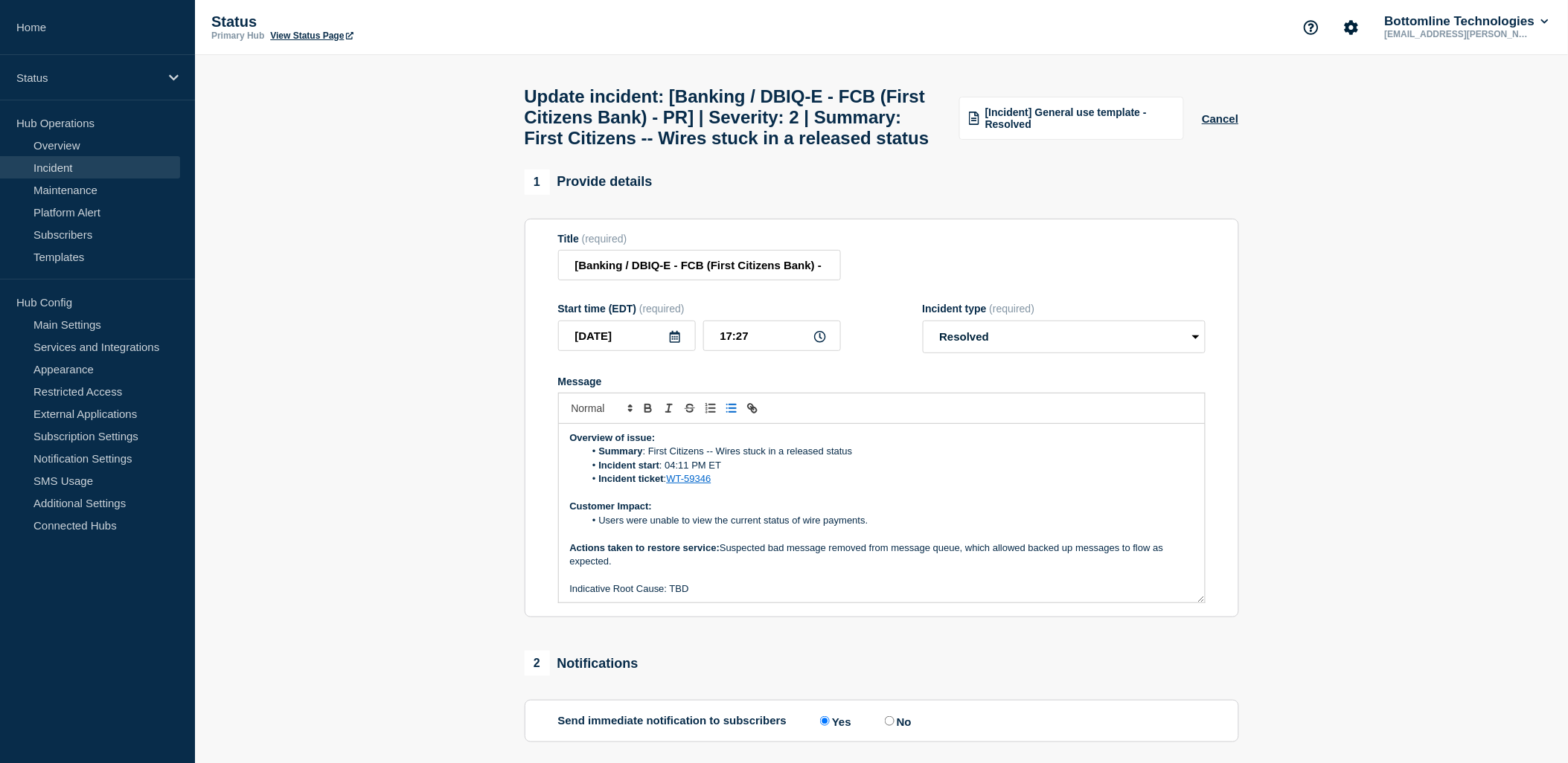
scroll to position [0, 0]
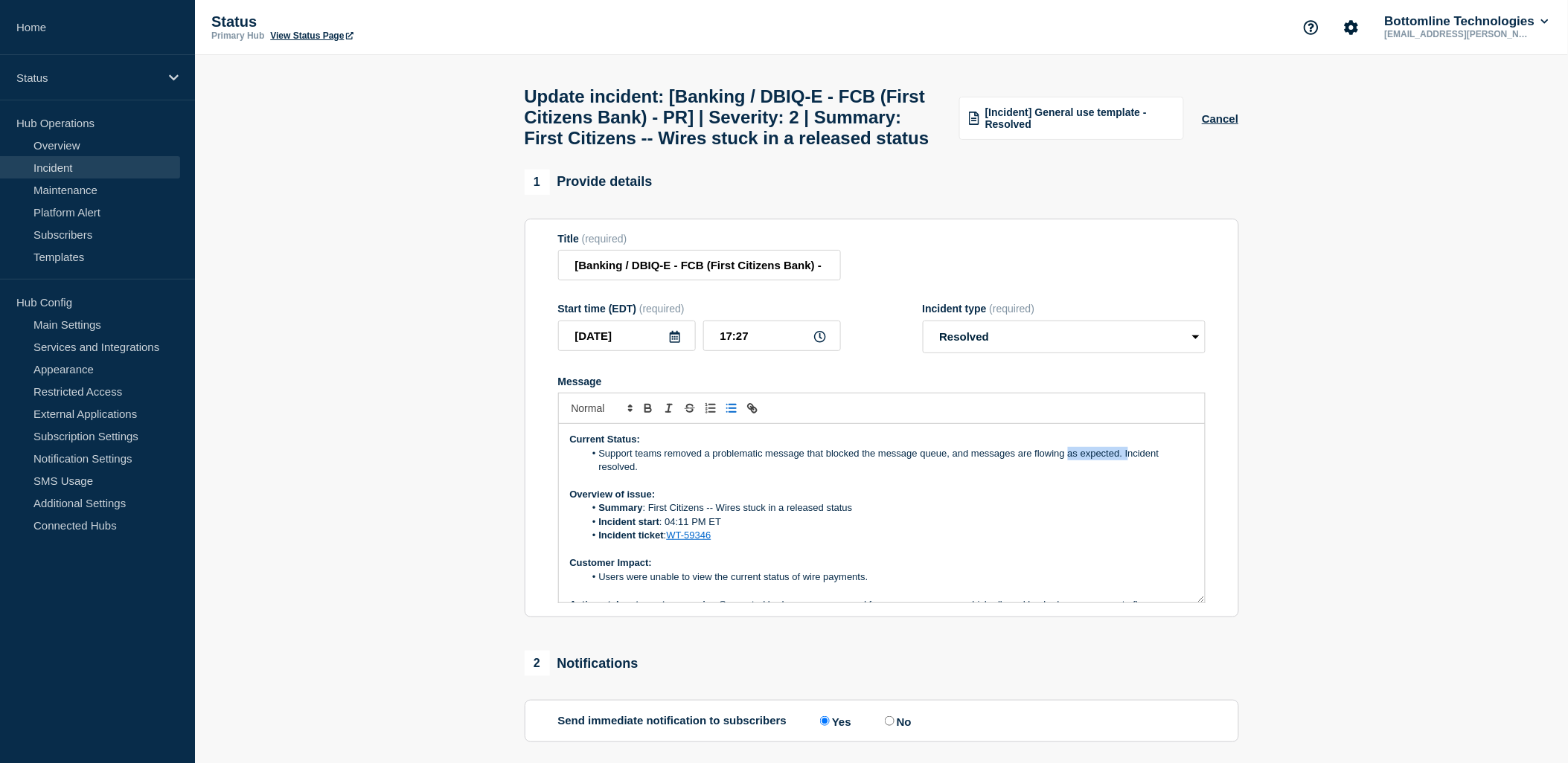
drag, startPoint x: 1069, startPoint y: 492, endPoint x: 1128, endPoint y: 492, distance: 59.0
click at [1128, 474] on li "Support teams removed a problematic message that blocked the message queue, and…" at bounding box center [889, 461] width 610 height 27
drag, startPoint x: 1121, startPoint y: 492, endPoint x: 595, endPoint y: 487, distance: 526.0
click at [595, 474] on li "Support teams removed a problematic message that blocked the message queue, and…" at bounding box center [889, 461] width 610 height 27
copy li "Support teams removed a problematic message that blocked the message queue, and…"
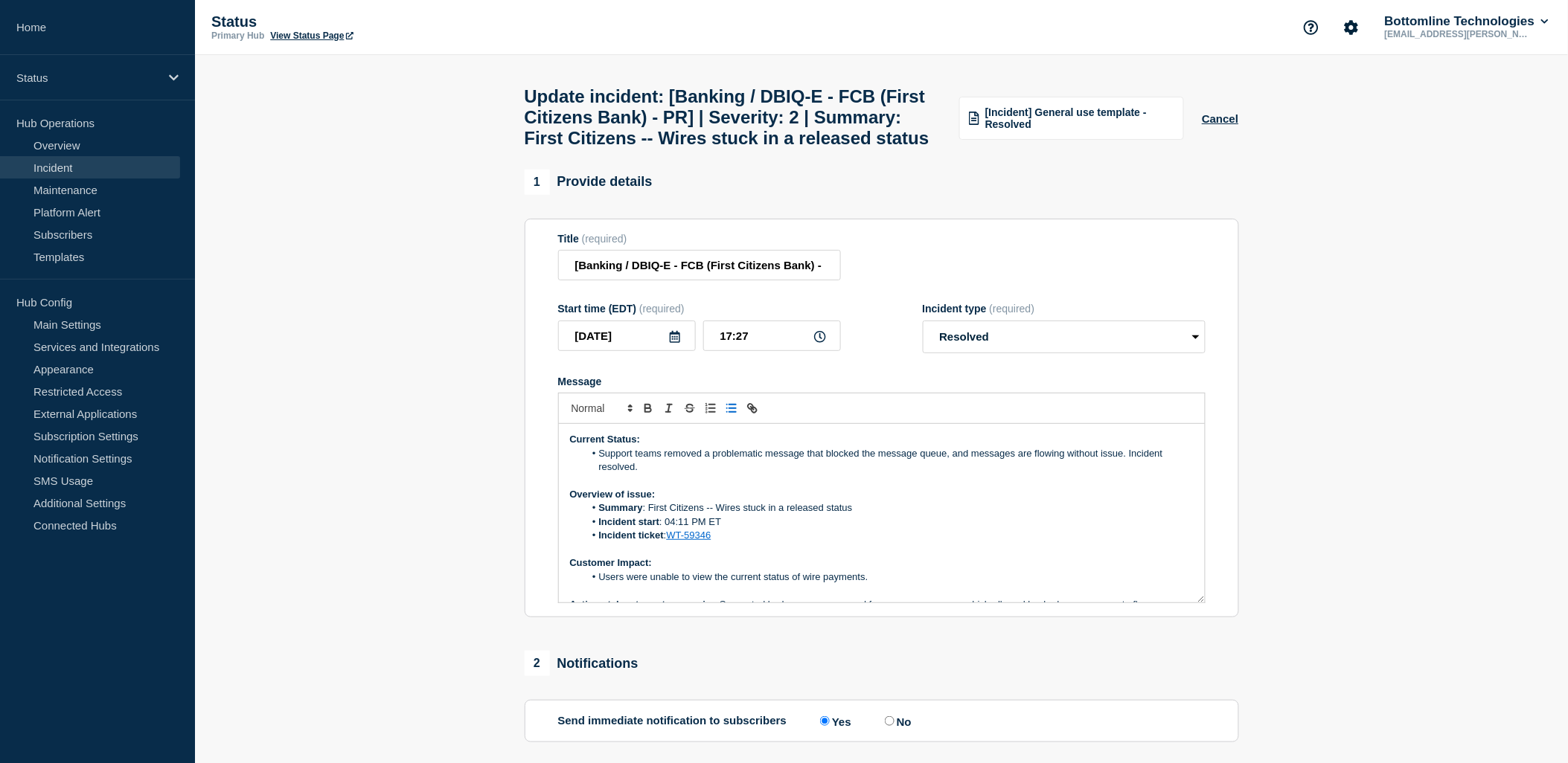
click at [1105, 474] on li "Support teams removed a problematic message that blocked the message queue, and…" at bounding box center [889, 461] width 610 height 27
click at [1071, 474] on li "Support teams removed a problematic message that blocked the message queue, and…" at bounding box center [889, 461] width 610 height 27
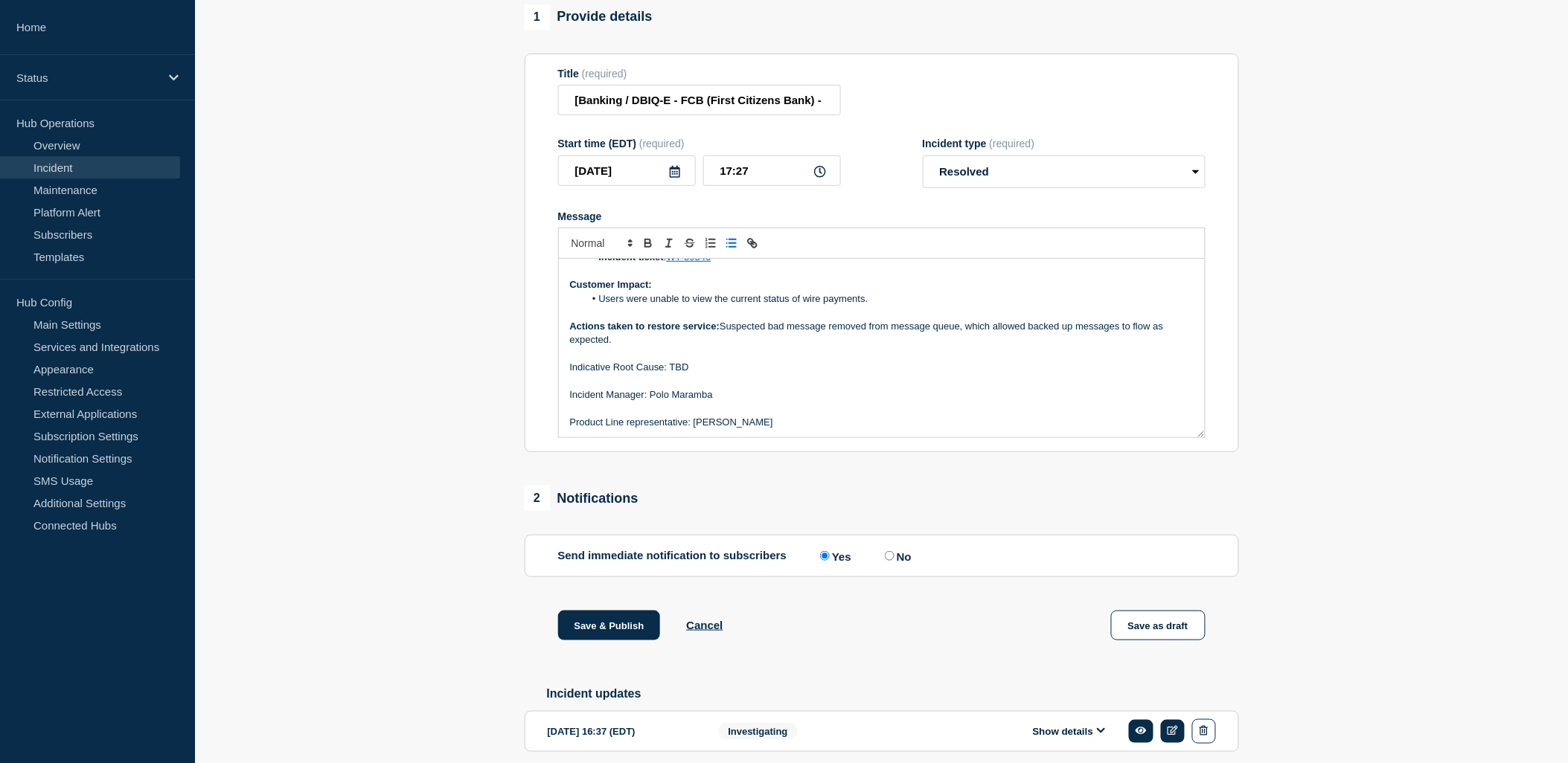
scroll to position [265, 0]
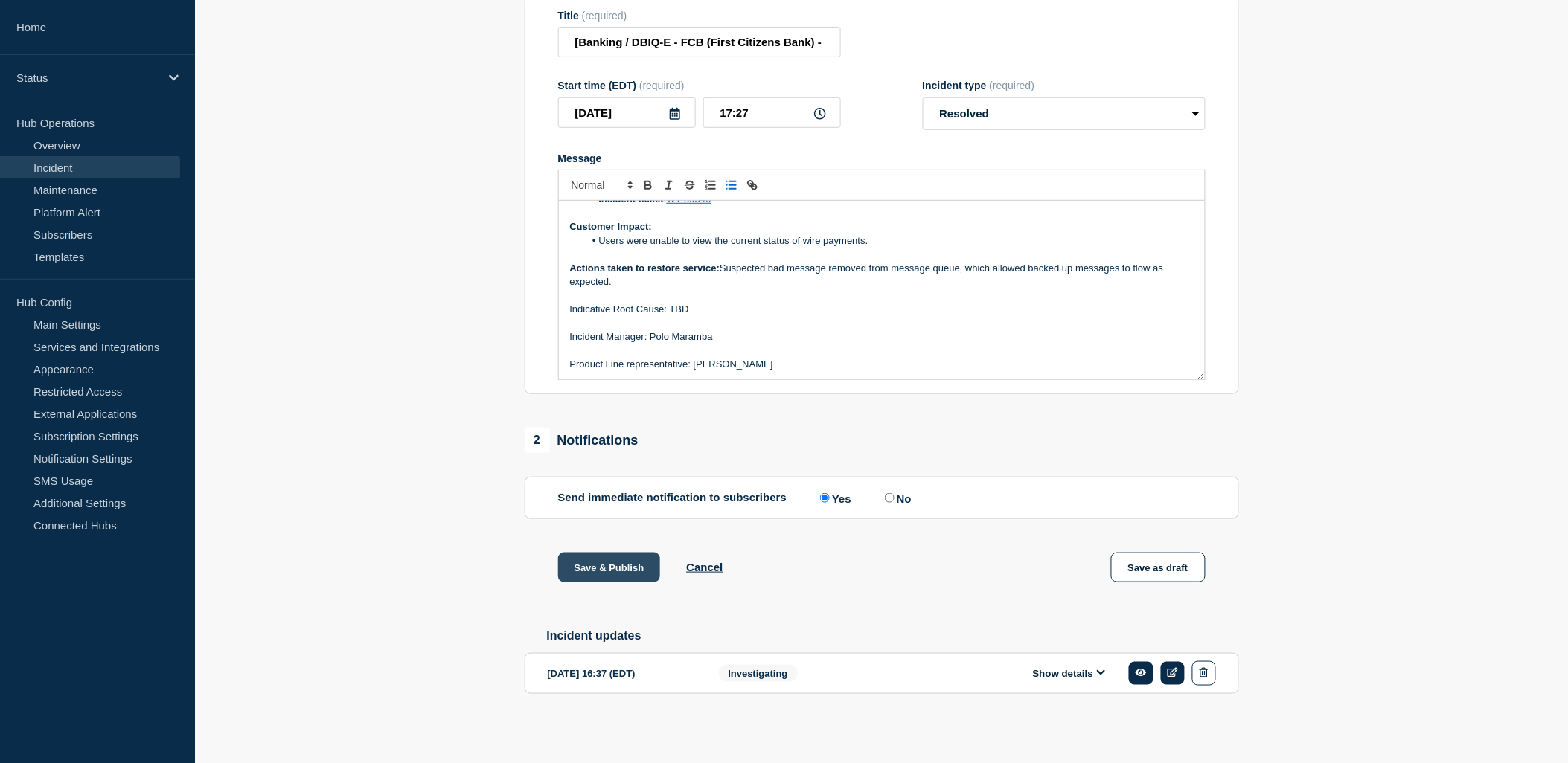
click at [604, 567] on button "Save & Publish" at bounding box center [610, 567] width 102 height 30
